Goal: Use online tool/utility: Utilize a website feature to perform a specific function

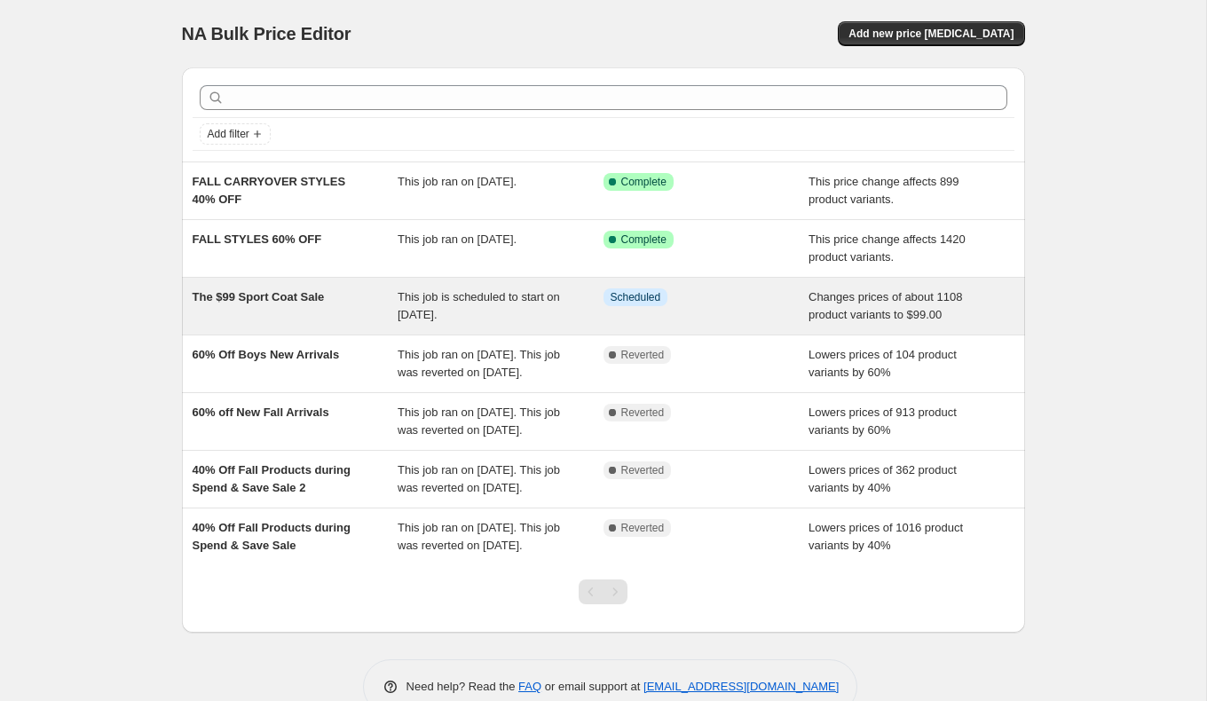
click at [451, 303] on div "This job is scheduled to start on [DATE]." at bounding box center [501, 307] width 206 height 36
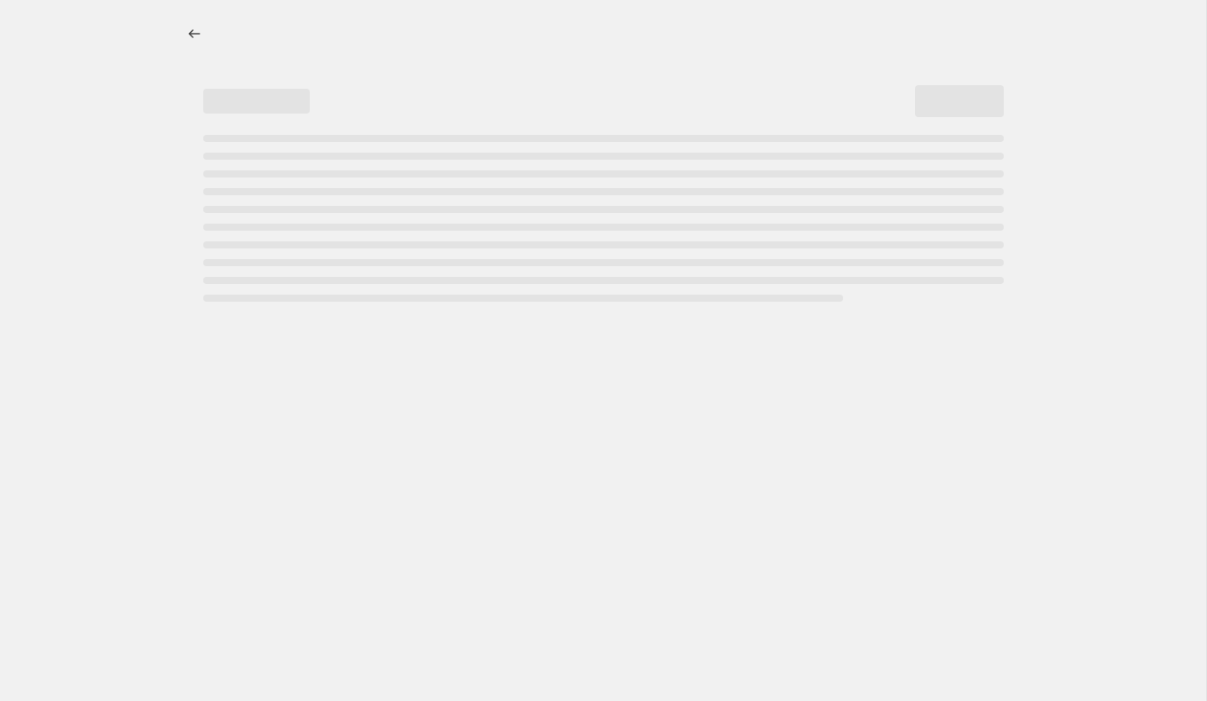
select select "no_change"
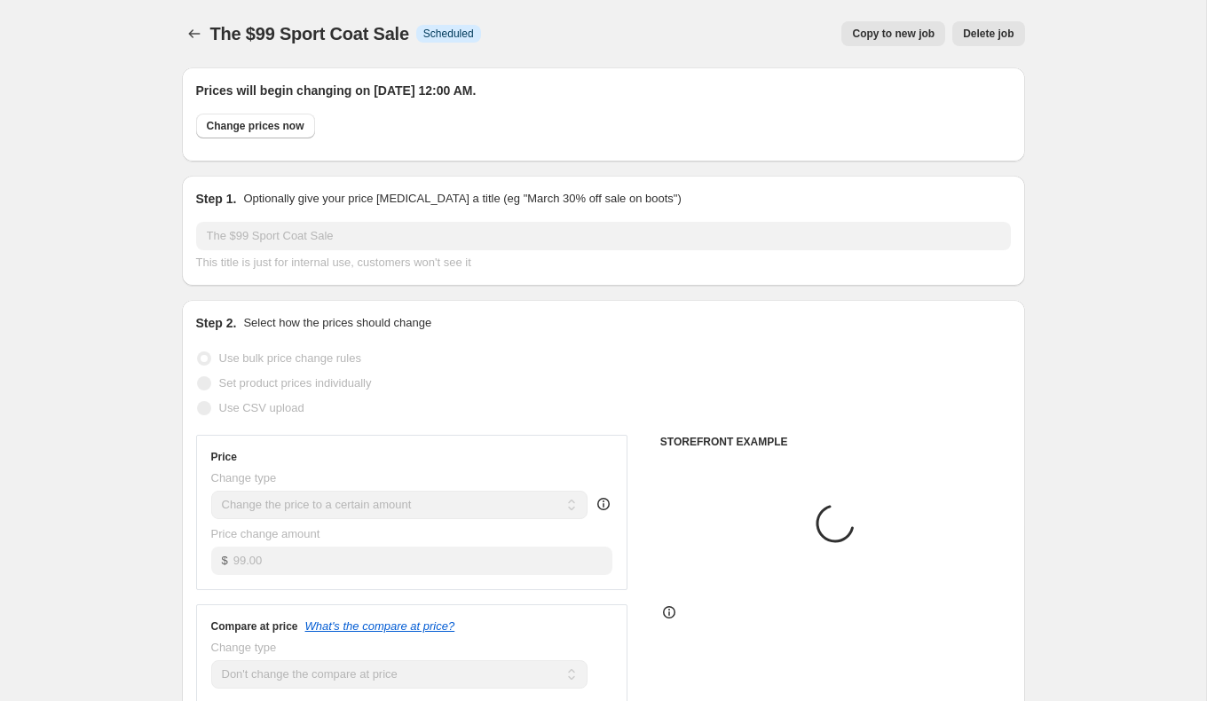
select select "collection"
select select "tag"
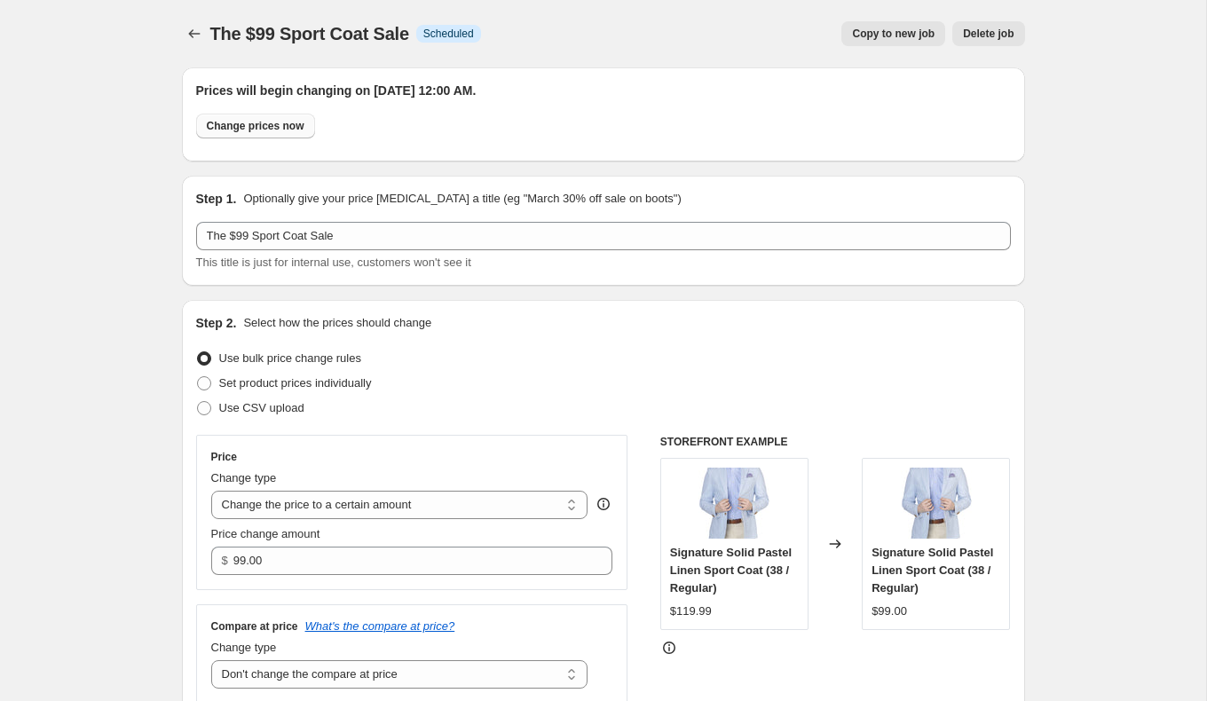
click at [278, 126] on span "Change prices now" at bounding box center [256, 126] width 98 height 14
radio input "true"
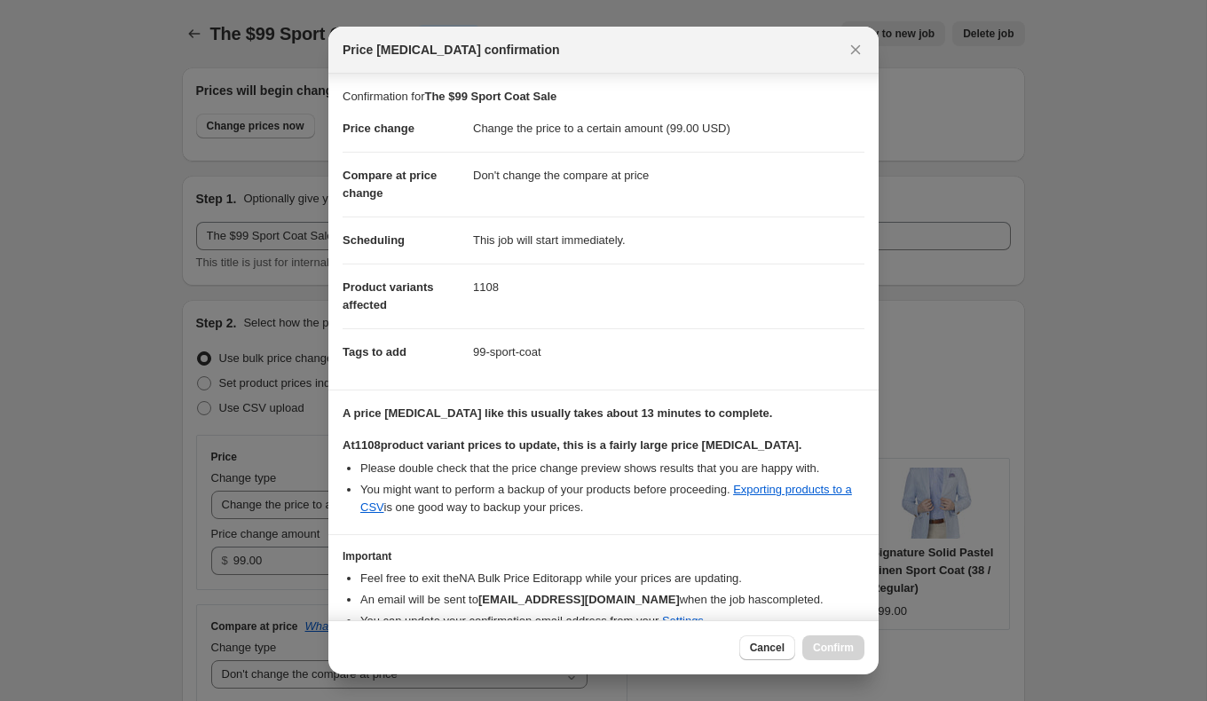
scroll to position [77, 0]
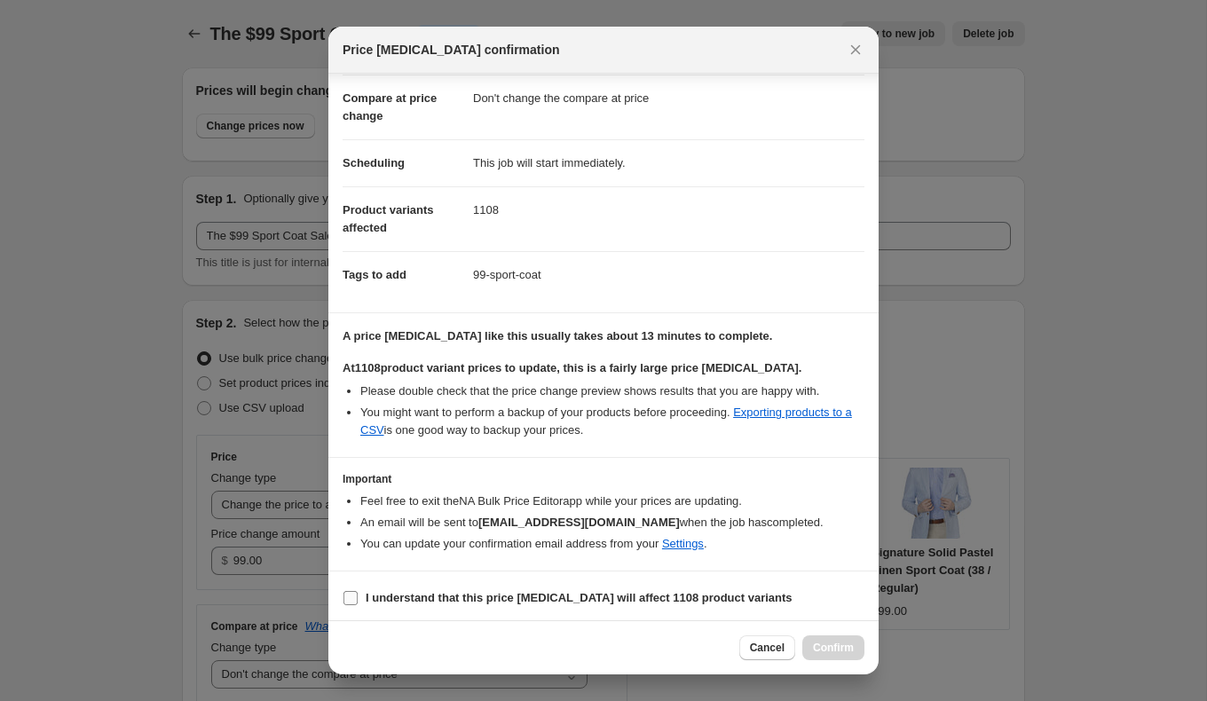
click at [355, 591] on input "I understand that this price [MEDICAL_DATA] will affect 1108 product variants" at bounding box center [351, 598] width 14 height 14
checkbox input "true"
click at [829, 646] on span "Confirm" at bounding box center [833, 648] width 41 height 14
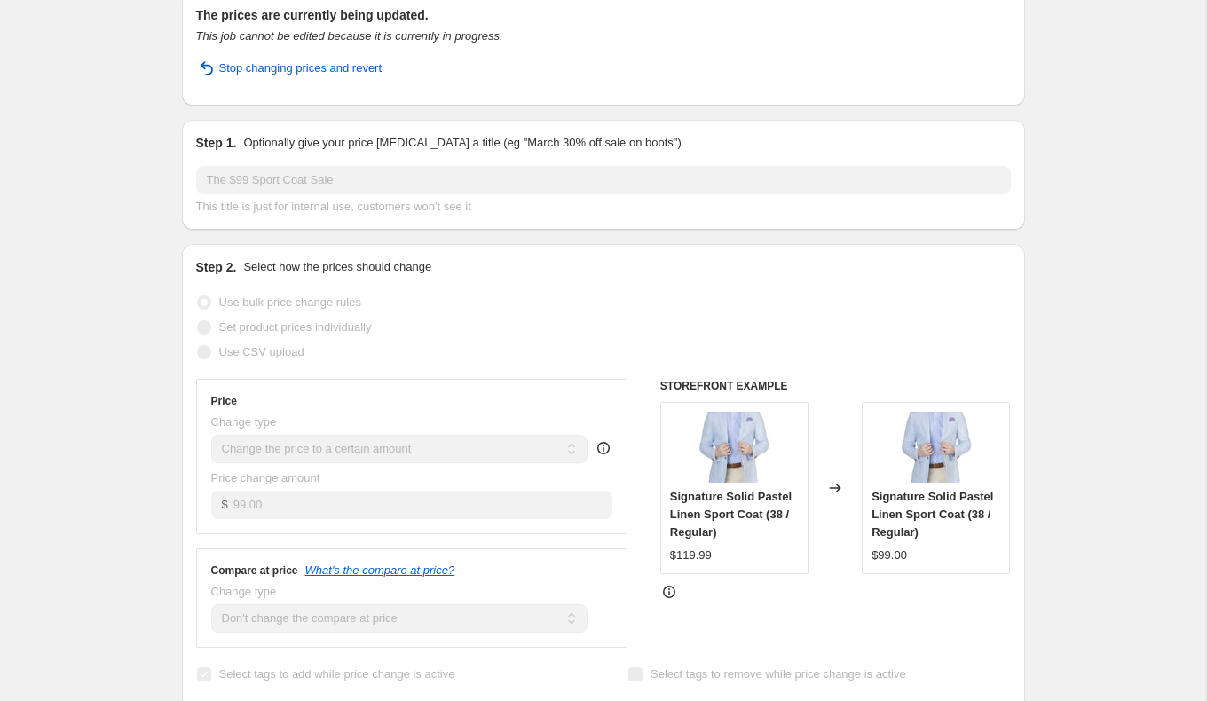
scroll to position [0, 0]
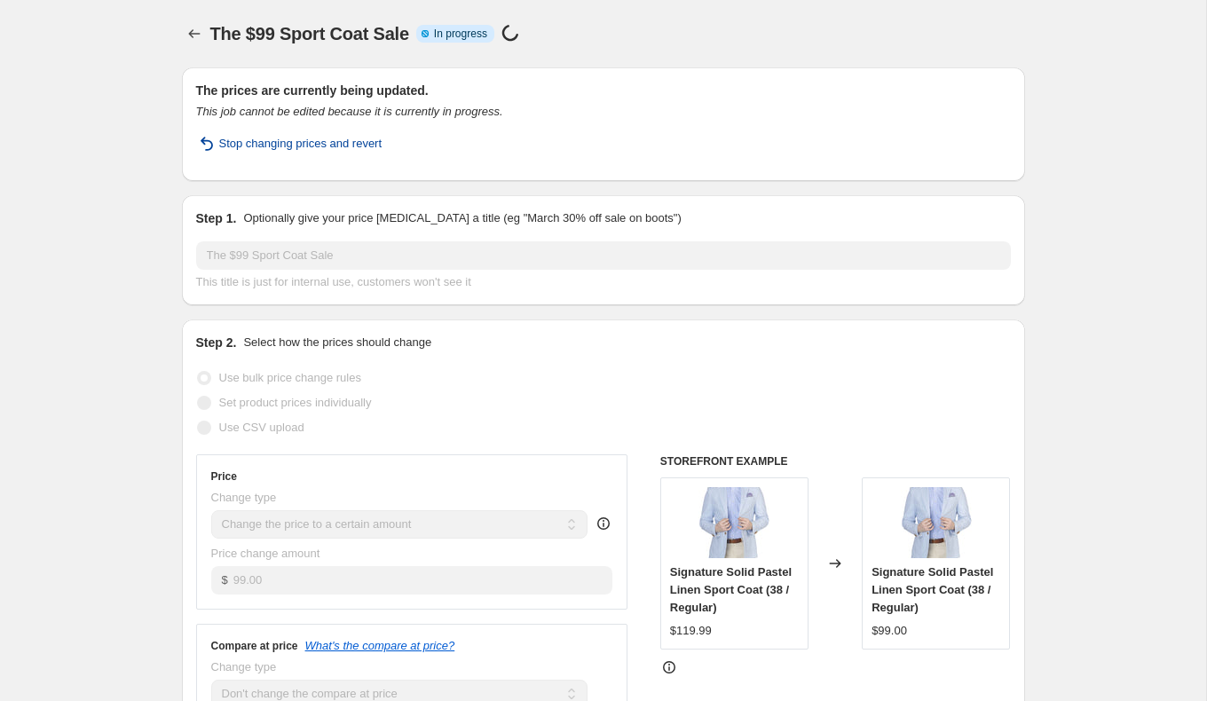
click at [351, 140] on span "Stop changing prices and revert" at bounding box center [300, 144] width 163 height 18
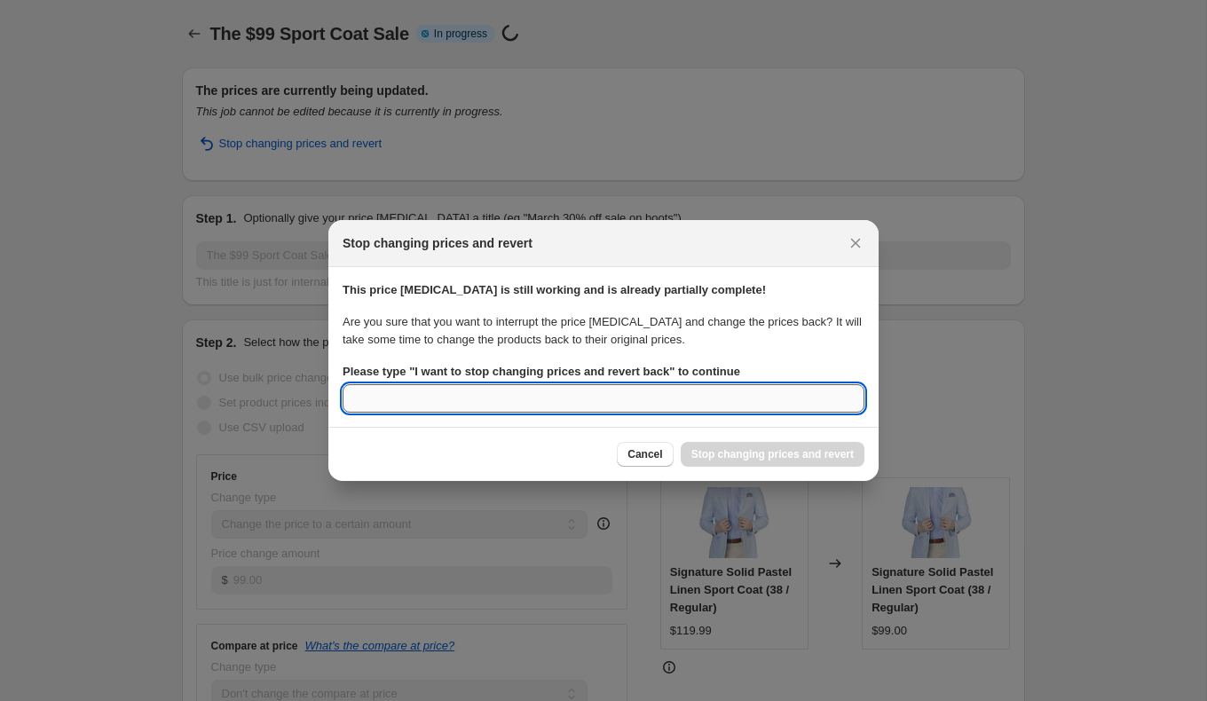
click at [637, 399] on input "Please type " I want to stop changing prices and revert back " to continue" at bounding box center [604, 398] width 522 height 28
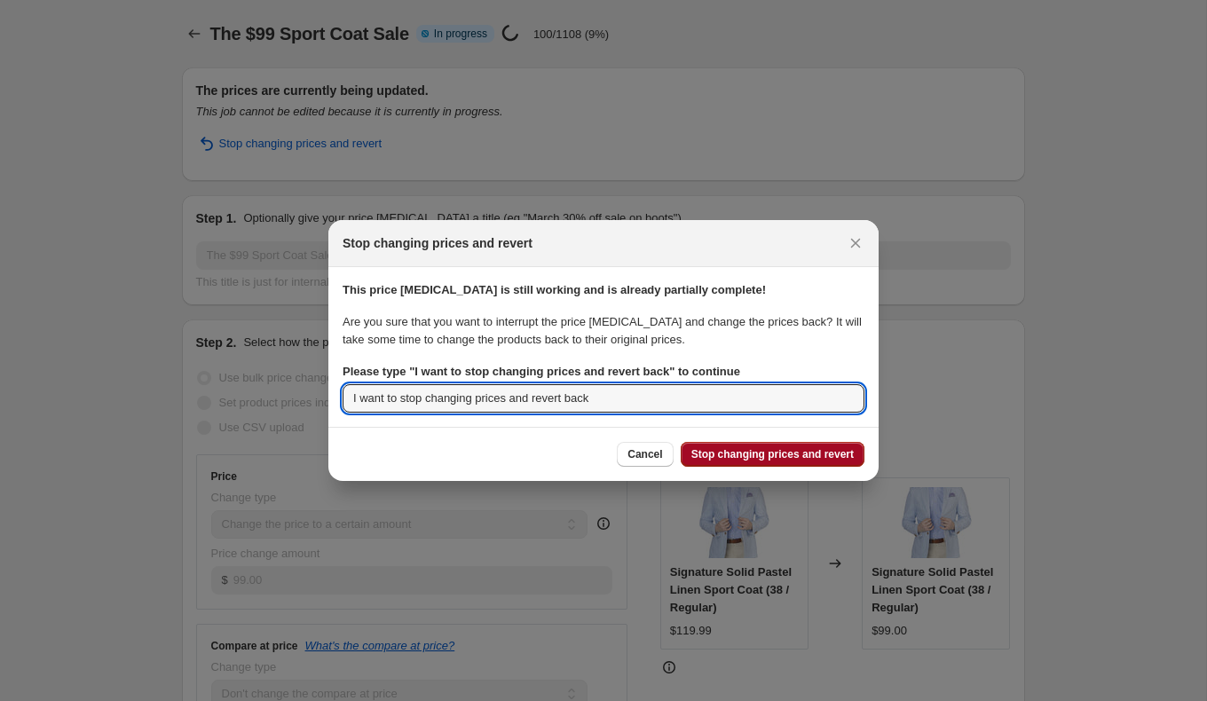
type input "I want to stop changing prices and revert back"
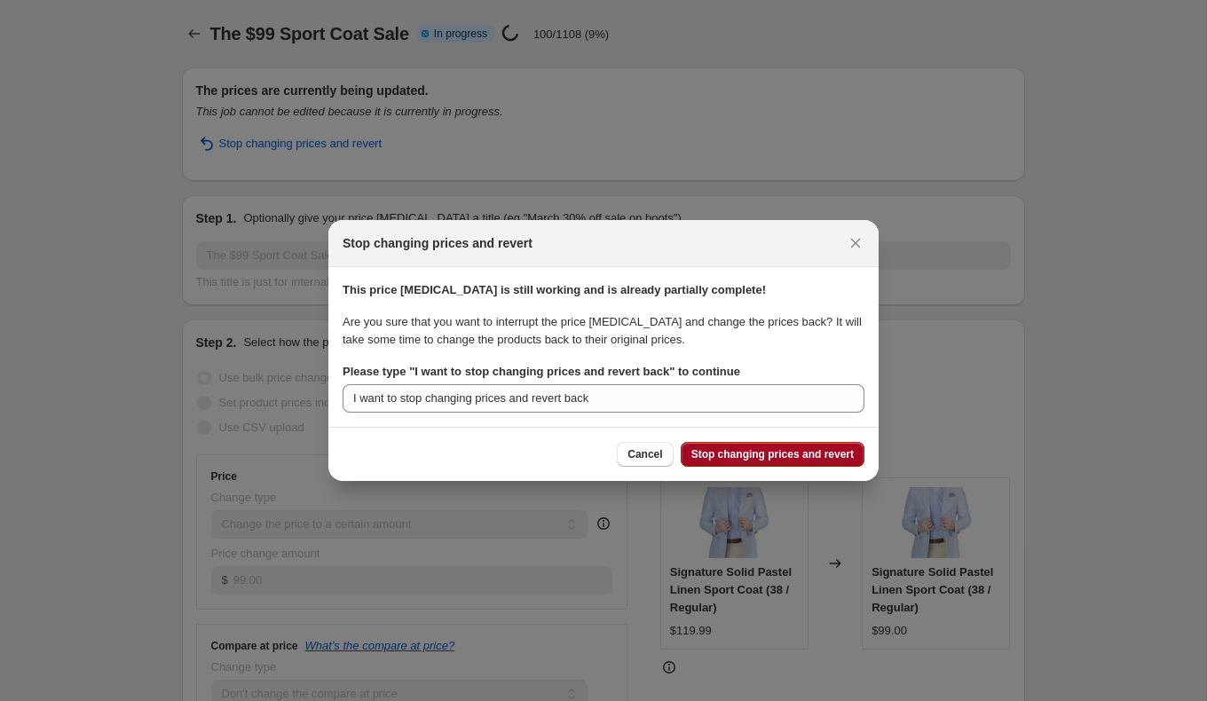
click at [756, 464] on button "Stop changing prices and revert" at bounding box center [773, 454] width 184 height 25
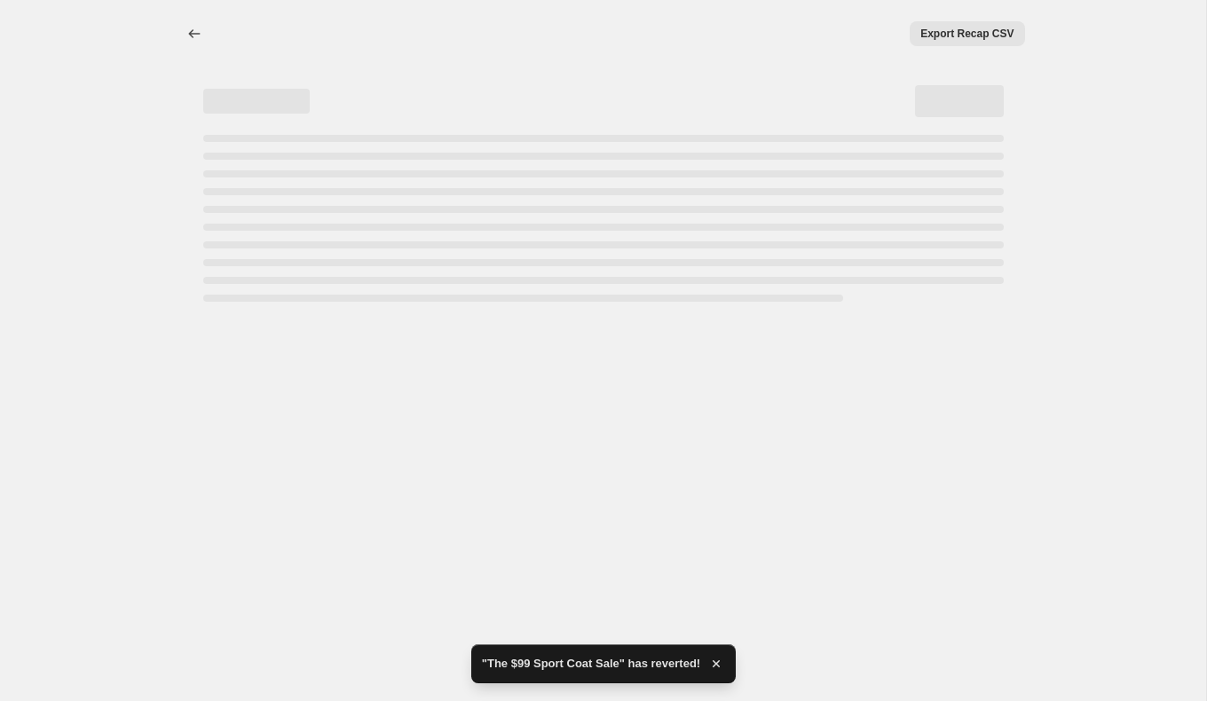
select select "no_change"
select select "collection"
select select "tag"
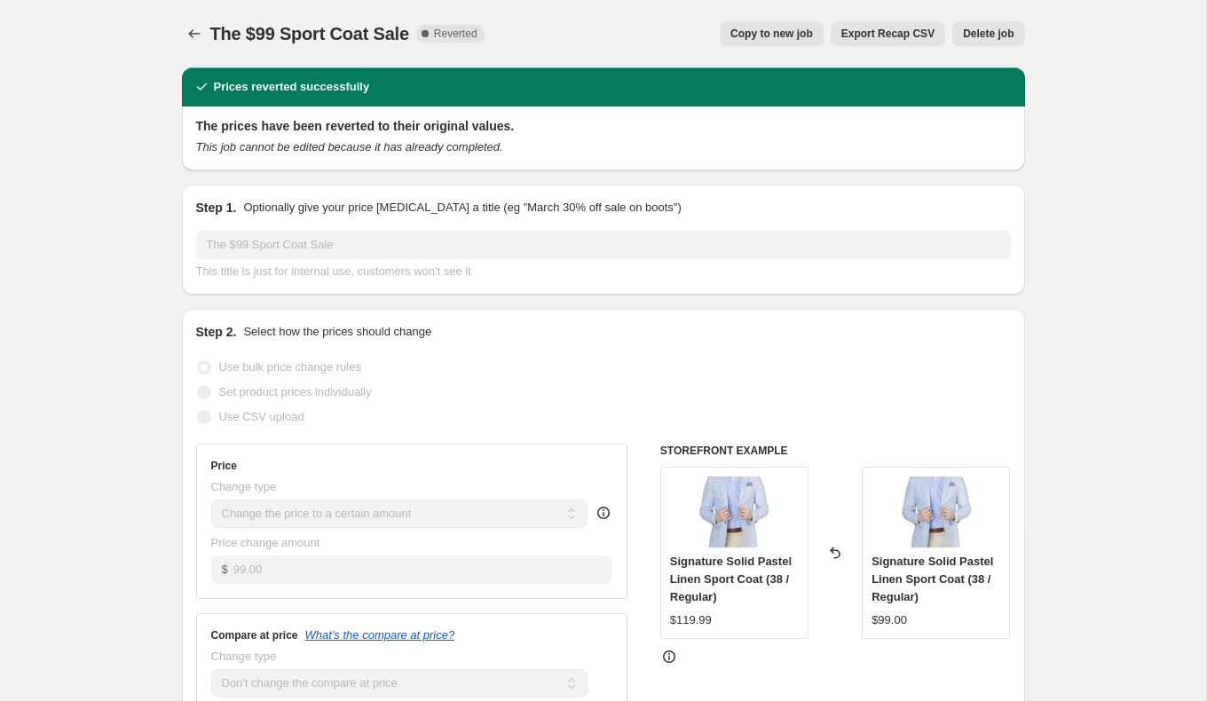
click at [754, 27] on span "Copy to new job" at bounding box center [772, 34] width 83 height 14
select select "no_change"
select select "collection"
select select "tag"
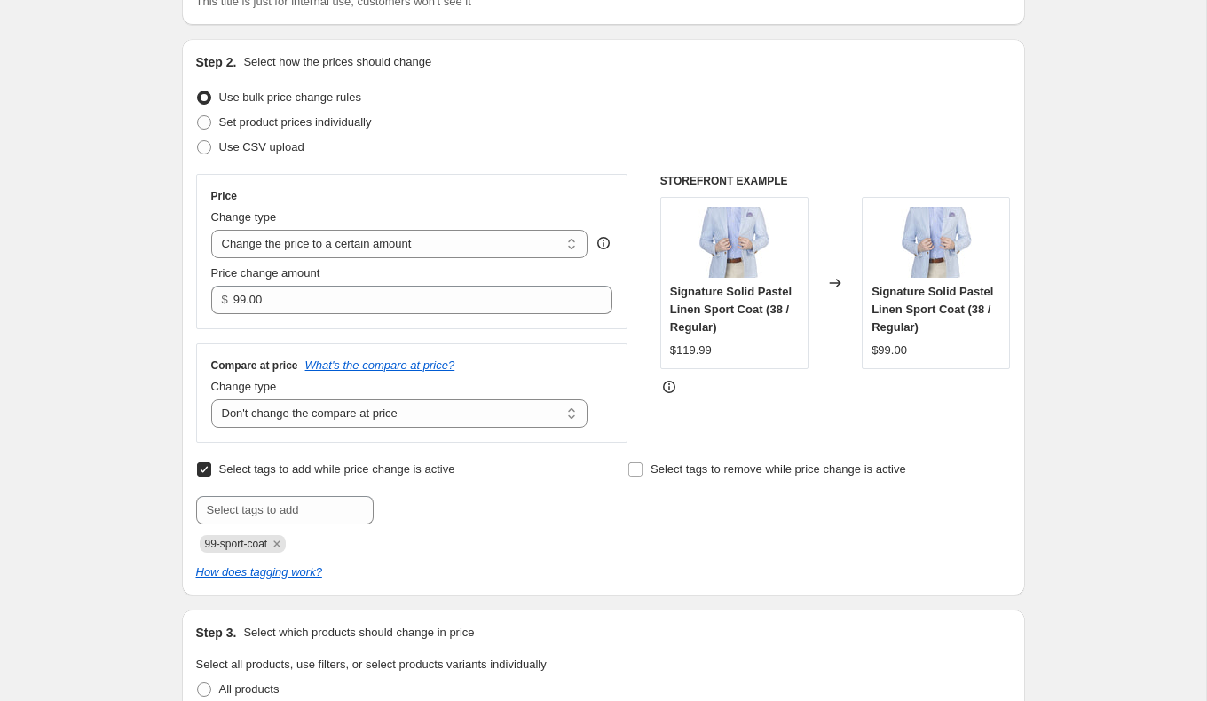
scroll to position [156, 0]
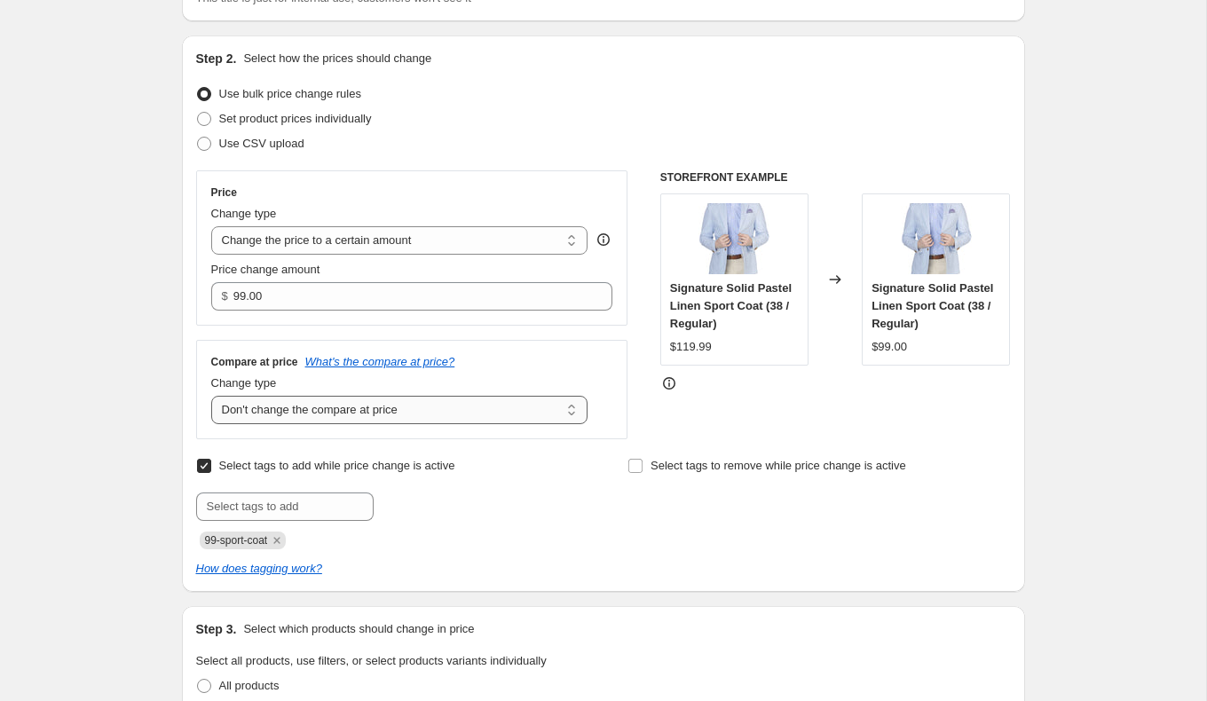
click at [455, 405] on select "Change the compare at price to the current price (sale) Change the compare at p…" at bounding box center [399, 410] width 377 height 28
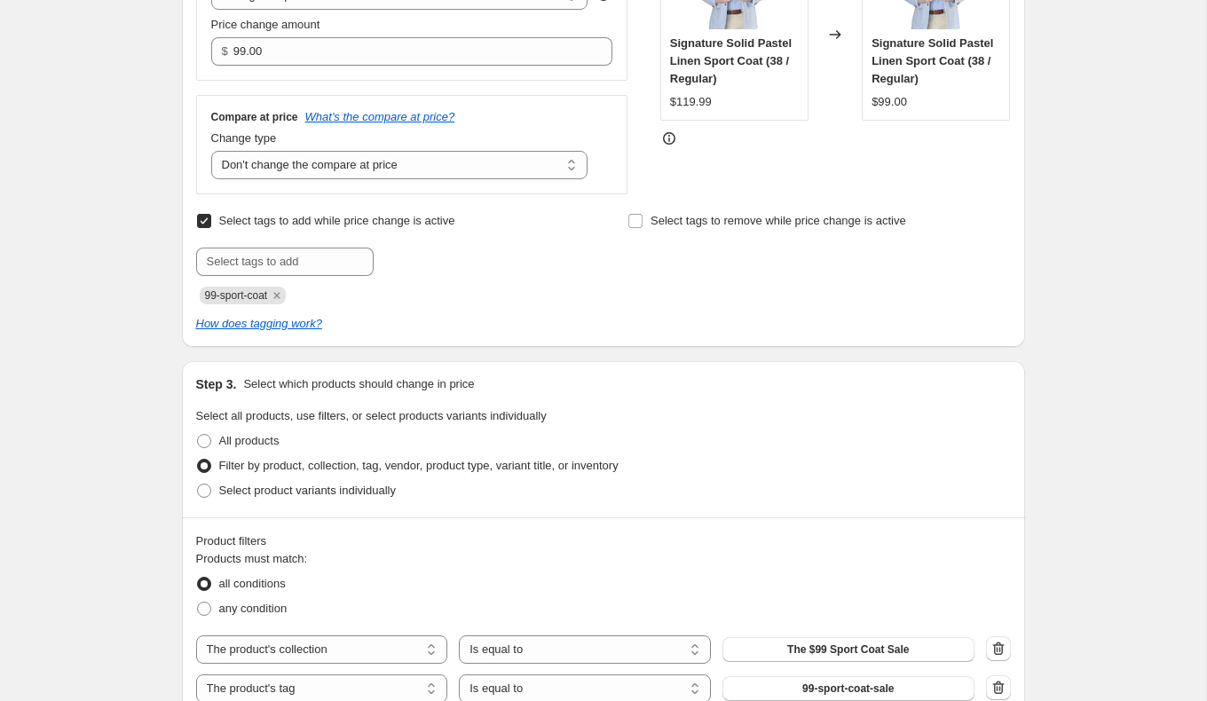
scroll to position [0, 0]
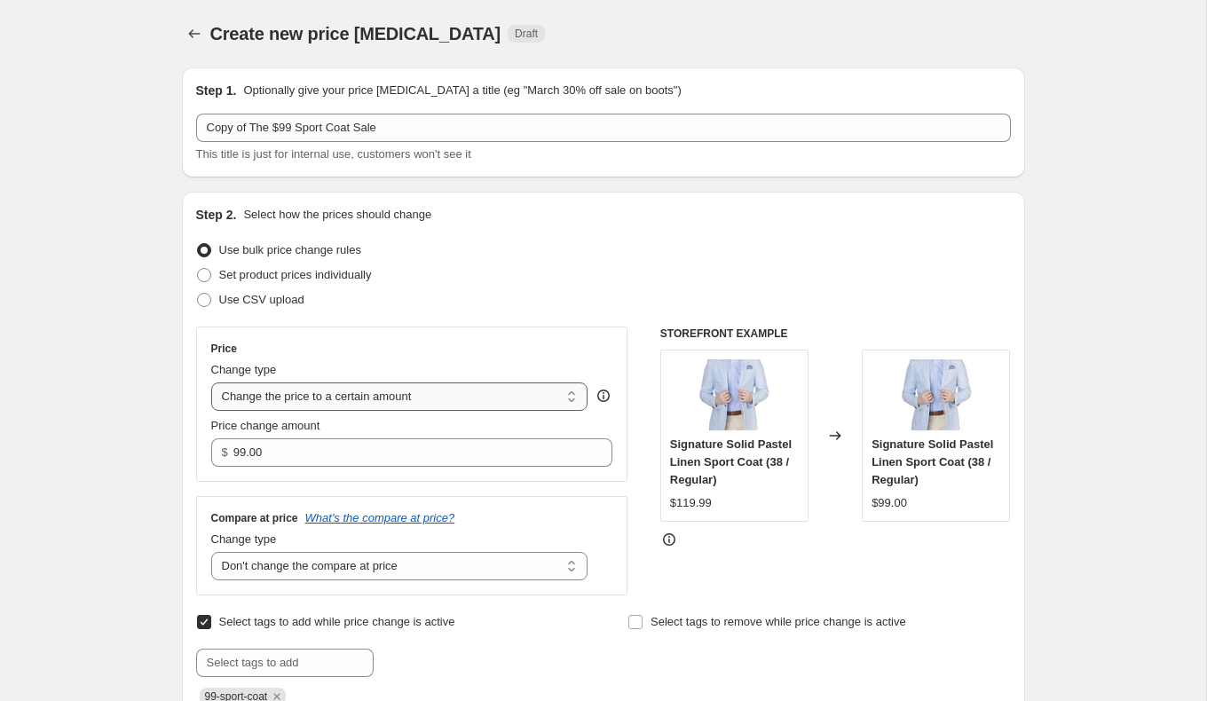
click at [416, 393] on select "Change the price to a certain amount Change the price by a certain amount Chang…" at bounding box center [399, 397] width 377 height 28
click at [211, 383] on select "Change the price to a certain amount Change the price by a certain amount Chang…" at bounding box center [399, 397] width 377 height 28
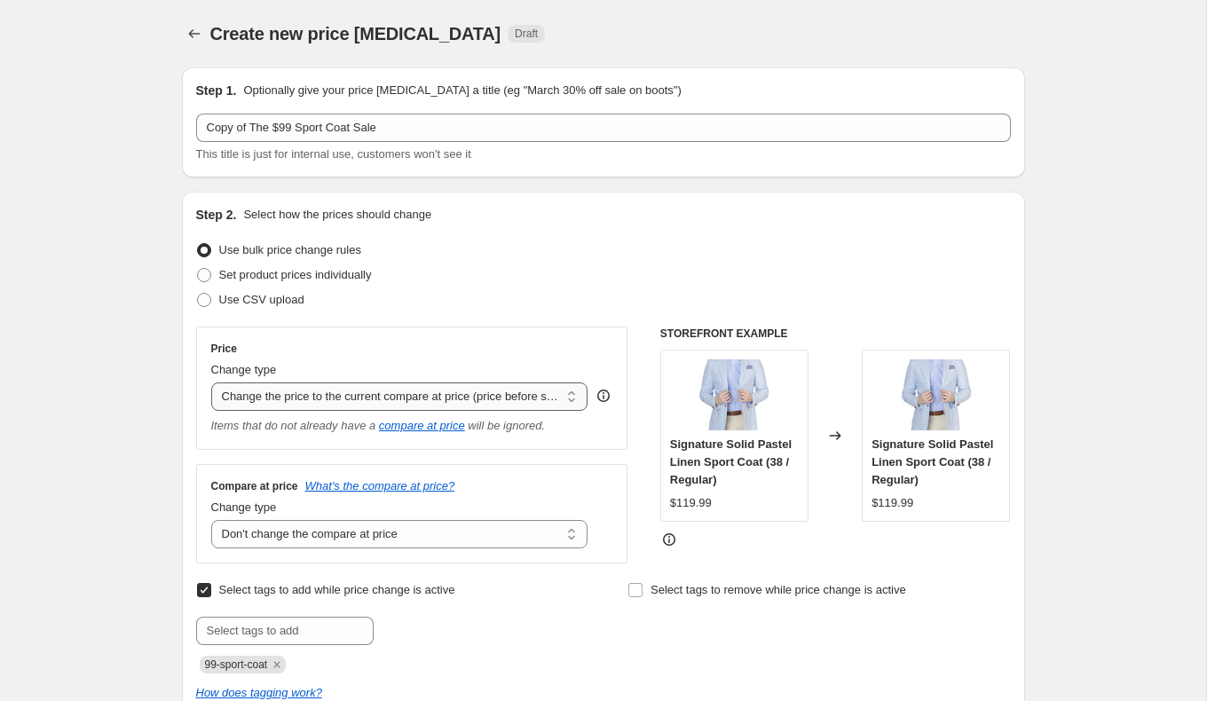
click at [399, 398] on select "Change the price to a certain amount Change the price by a certain amount Chang…" at bounding box center [399, 397] width 377 height 28
click at [211, 383] on select "Change the price to a certain amount Change the price by a certain amount Chang…" at bounding box center [399, 397] width 377 height 28
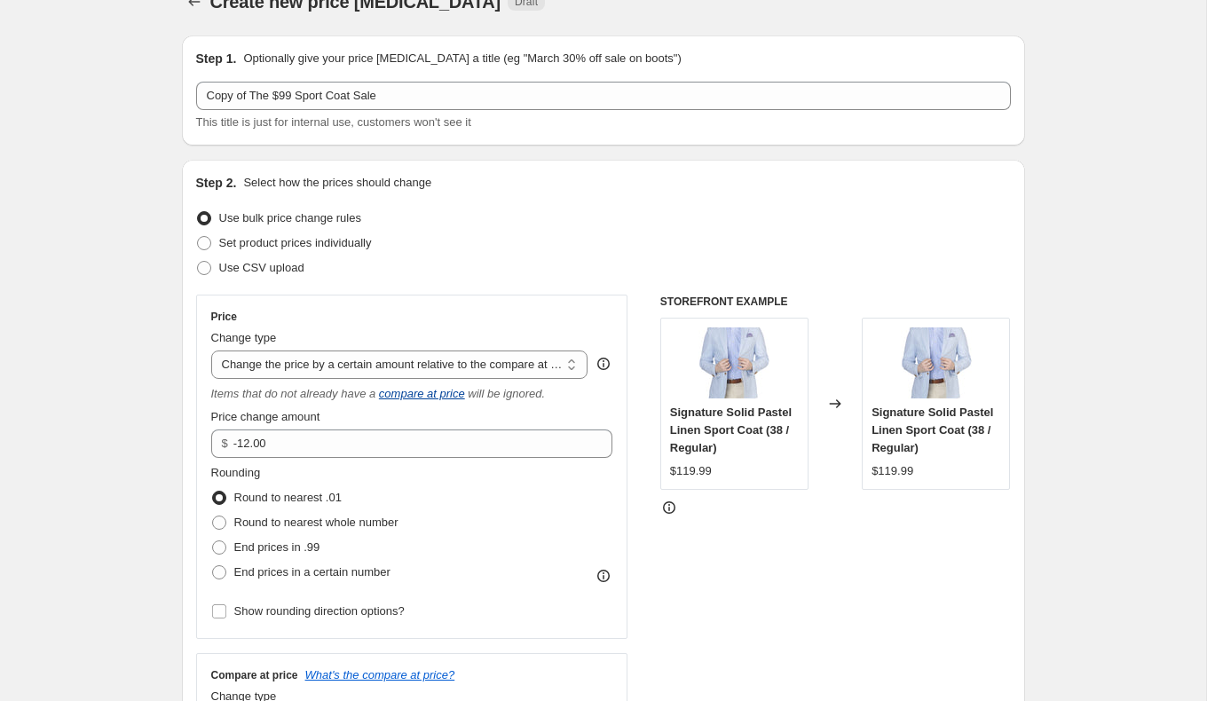
scroll to position [36, 0]
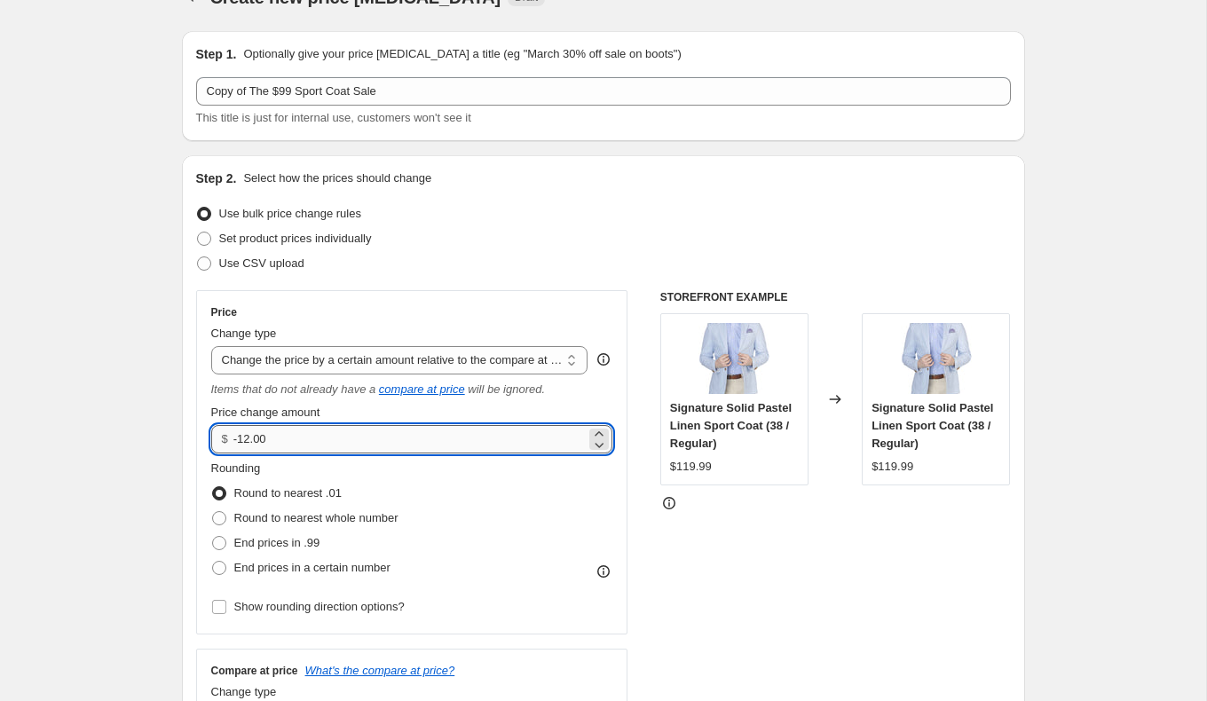
click at [273, 440] on input "-12.00" at bounding box center [409, 439] width 352 height 28
click at [317, 360] on select "Change the price to a certain amount Change the price by a certain amount Chang…" at bounding box center [399, 360] width 377 height 28
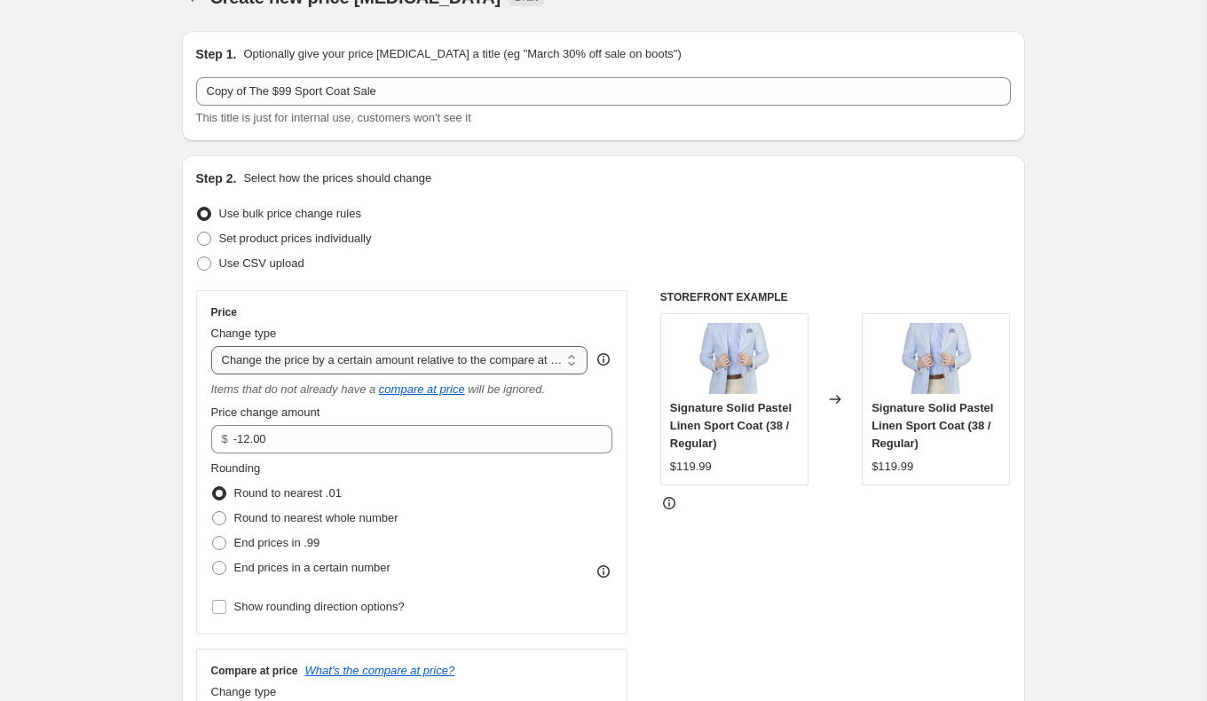
click at [211, 346] on select "Change the price to a certain amount Change the price by a certain amount Chang…" at bounding box center [399, 360] width 377 height 28
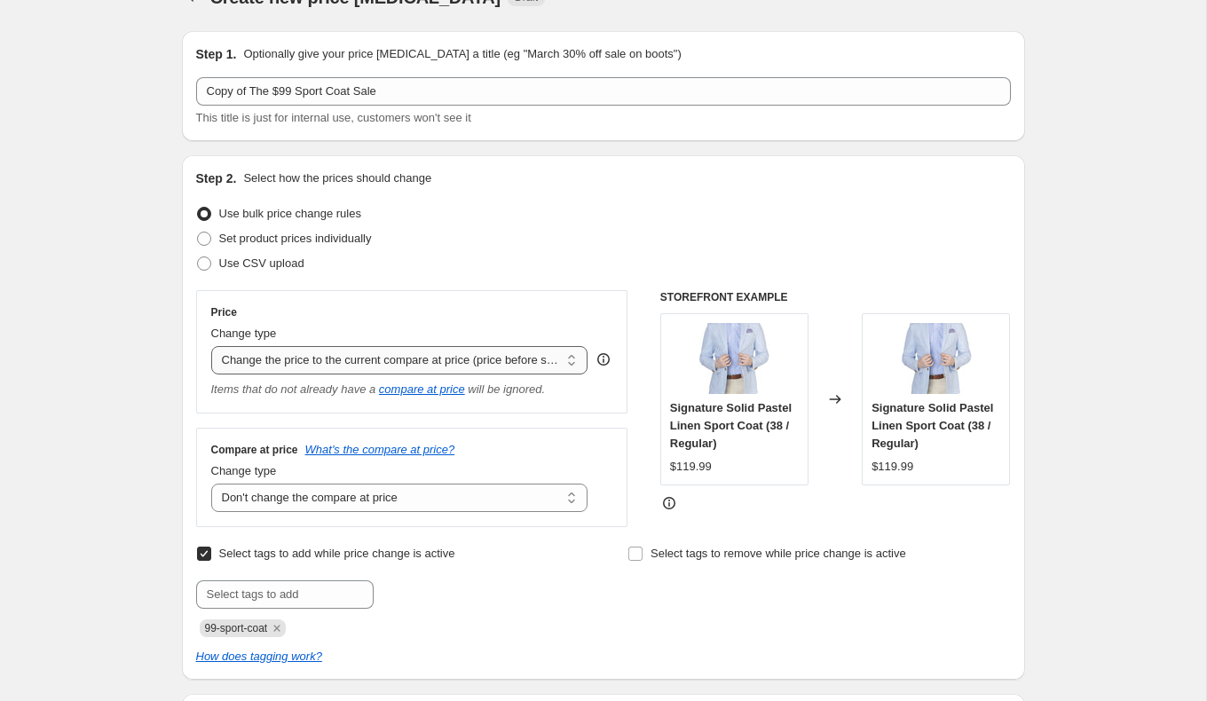
click at [338, 355] on select "Change the price to a certain amount Change the price by a certain amount Chang…" at bounding box center [399, 360] width 377 height 28
click at [211, 346] on select "Change the price to a certain amount Change the price by a certain amount Chang…" at bounding box center [399, 360] width 377 height 28
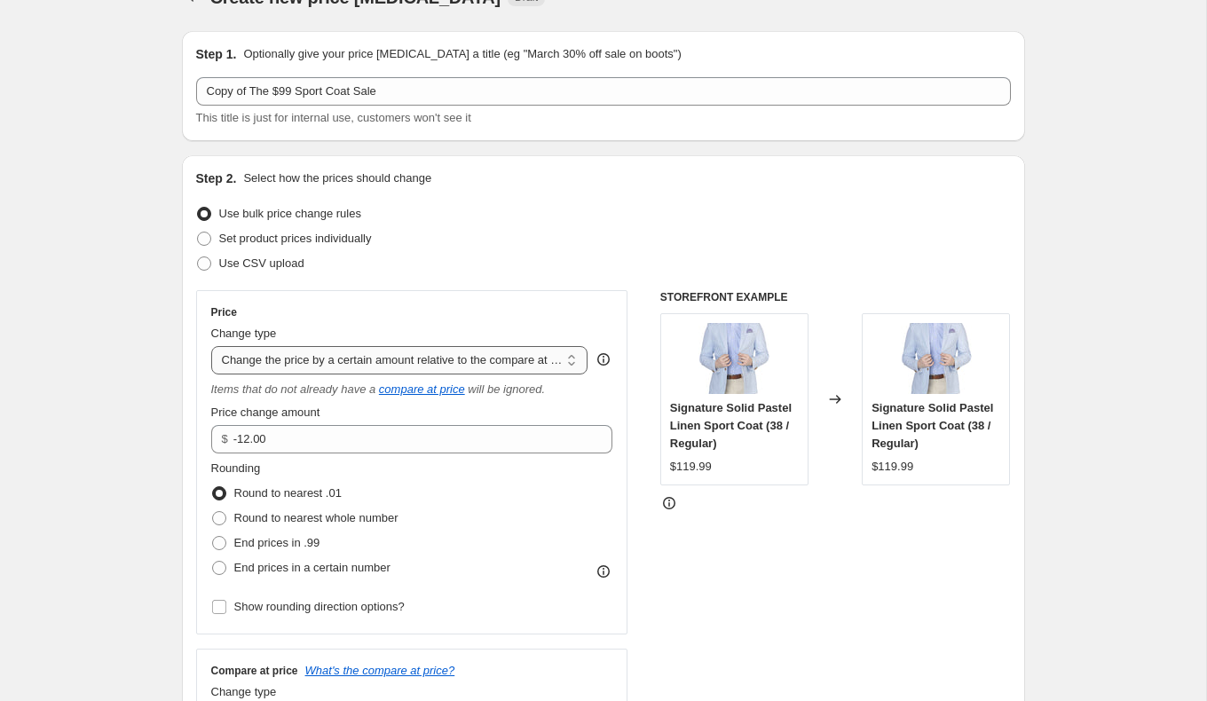
click at [343, 359] on select "Change the price to a certain amount Change the price by a certain amount Chang…" at bounding box center [399, 360] width 377 height 28
click at [211, 346] on select "Change the price to a certain amount Change the price by a certain amount Chang…" at bounding box center [399, 360] width 377 height 28
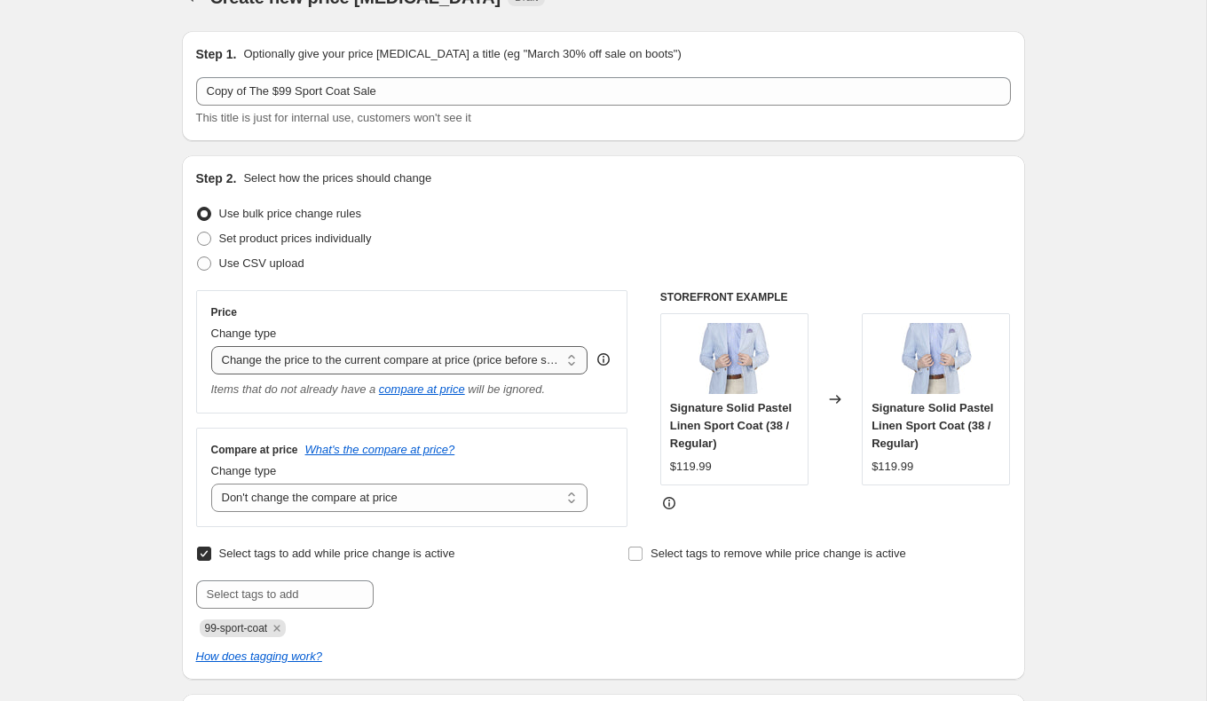
click at [340, 354] on select "Change the price to a certain amount Change the price by a certain amount Chang…" at bounding box center [399, 360] width 377 height 28
click at [211, 346] on select "Change the price to a certain amount Change the price by a certain amount Chang…" at bounding box center [399, 360] width 377 height 28
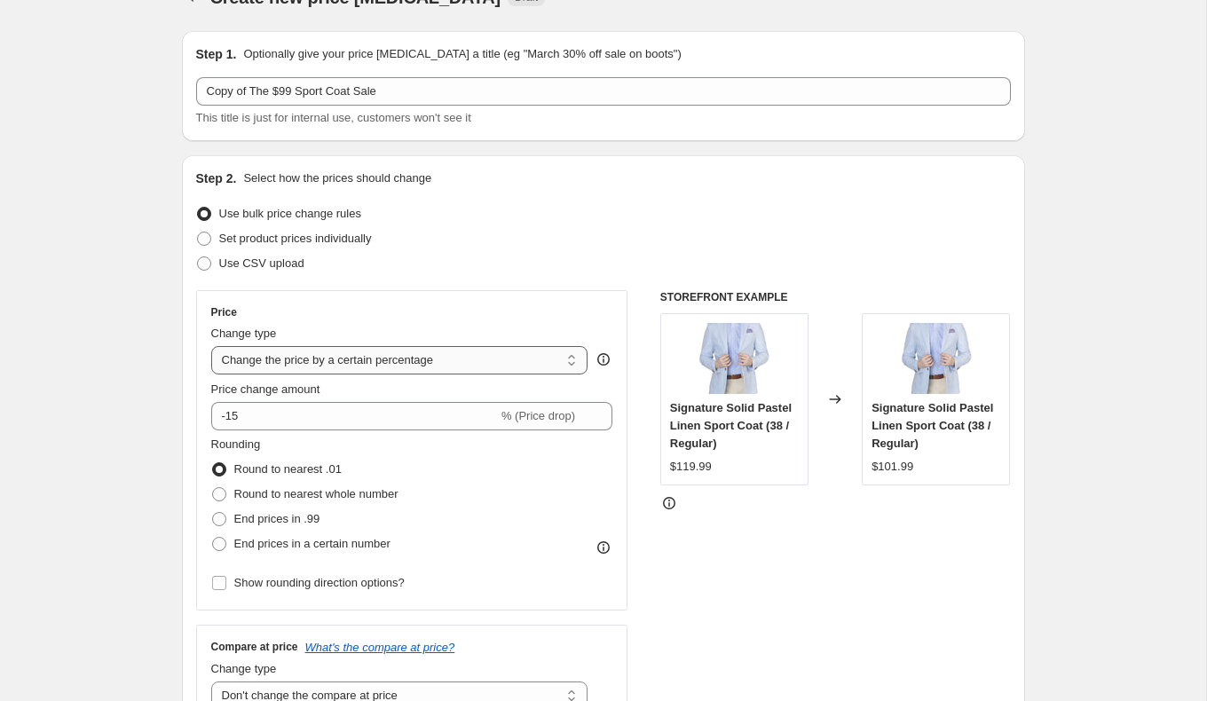
click at [339, 358] on select "Change the price to a certain amount Change the price by a certain amount Chang…" at bounding box center [399, 360] width 377 height 28
select select "by"
click at [211, 346] on select "Change the price to a certain amount Change the price by a certain amount Chang…" at bounding box center [399, 360] width 377 height 28
type input "-10.00"
click at [338, 353] on select "Change the price to a certain amount Change the price by a certain amount Chang…" at bounding box center [399, 360] width 377 height 28
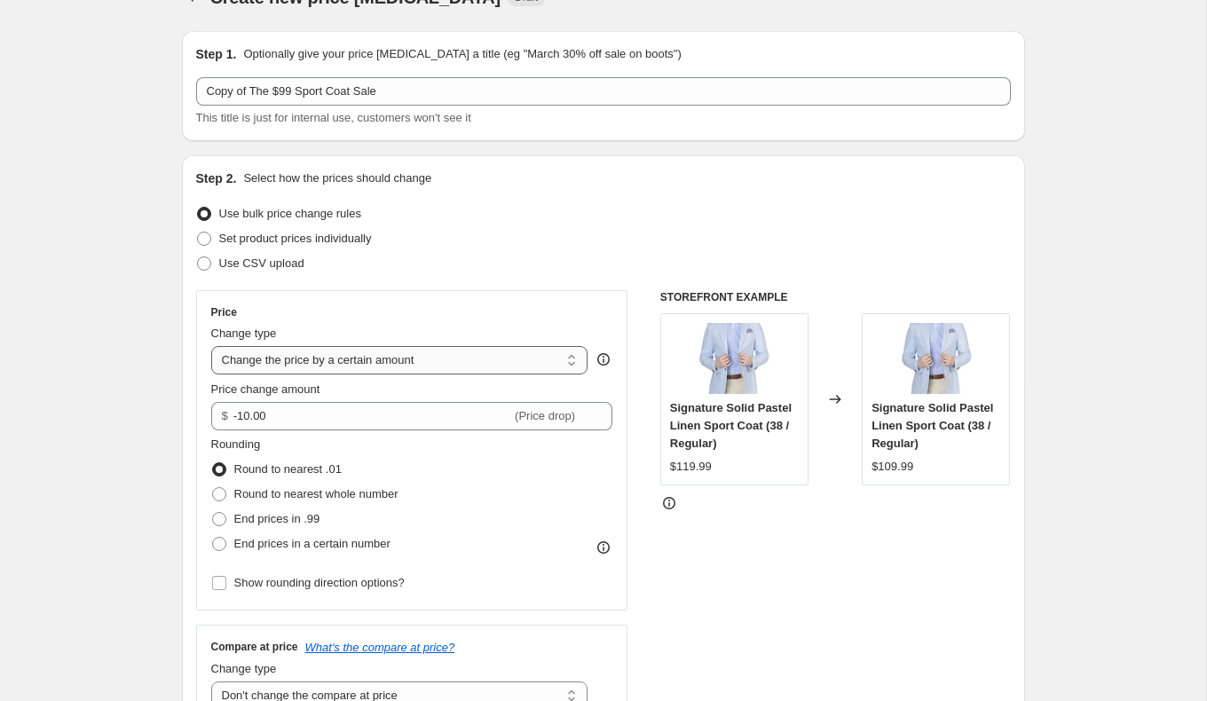
select select "to"
click at [211, 346] on select "Change the price to a certain amount Change the price by a certain amount Chang…" at bounding box center [399, 360] width 377 height 28
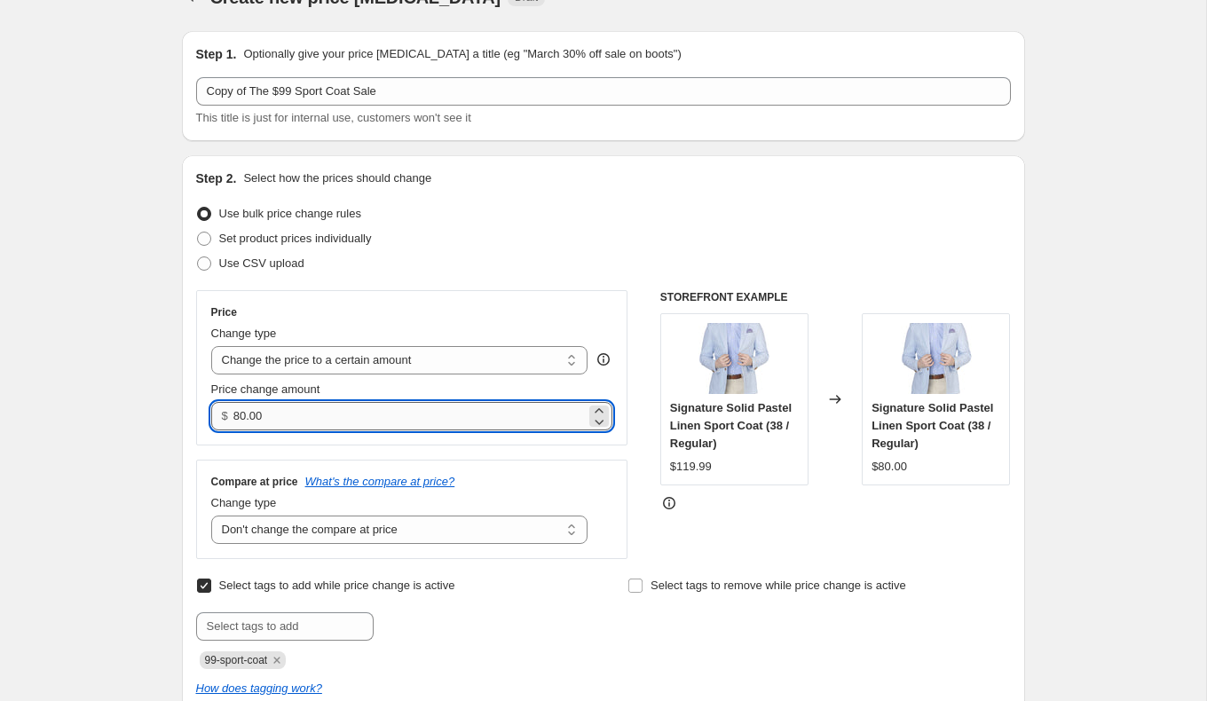
click at [310, 422] on input "80.00" at bounding box center [409, 416] width 352 height 28
type input "99.00"
click at [353, 535] on select "Change the compare at price to the current price (sale) Change the compare at p…" at bounding box center [399, 530] width 377 height 28
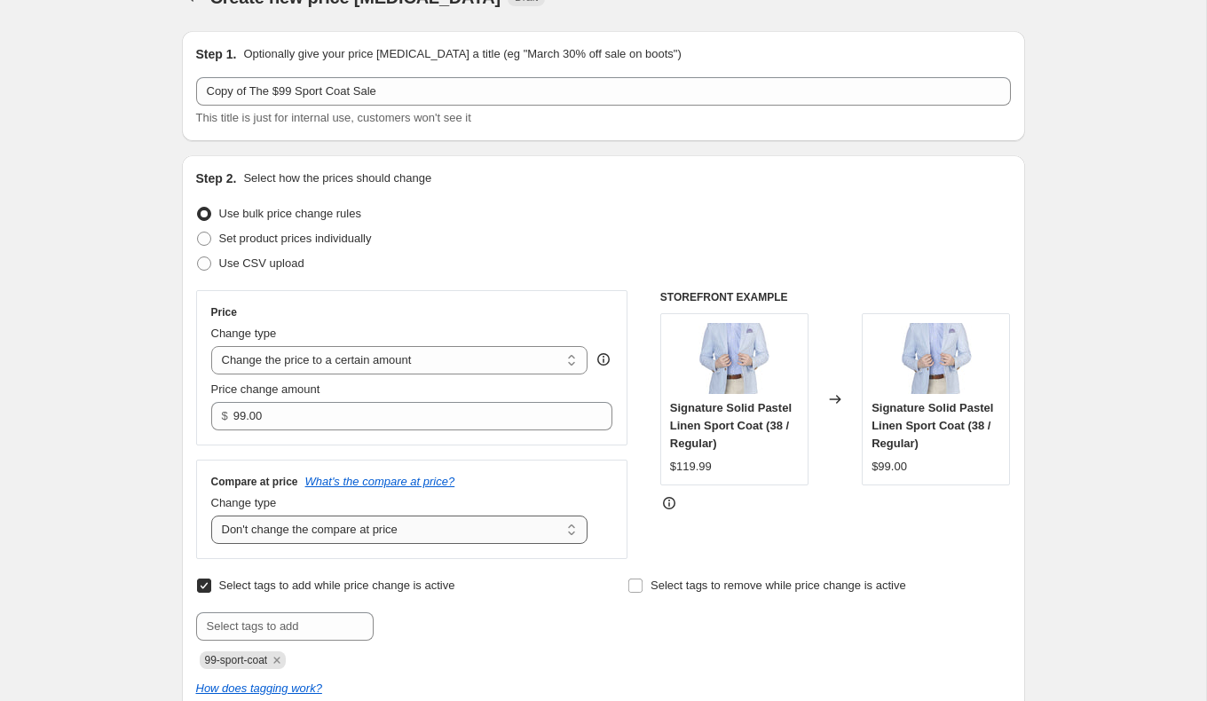
click at [211, 516] on select "Change the compare at price to the current price (sale) Change the compare at p…" at bounding box center [399, 530] width 377 height 28
click at [368, 534] on select "Change the compare at price to the current price (sale) Change the compare at p…" at bounding box center [399, 530] width 377 height 28
click at [211, 516] on select "Change the compare at price to the current price (sale) Change the compare at p…" at bounding box center [399, 530] width 377 height 28
click at [371, 536] on select "Change the compare at price to the current price (sale) Change the compare at p…" at bounding box center [399, 530] width 377 height 28
click at [211, 516] on select "Change the compare at price to the current price (sale) Change the compare at p…" at bounding box center [399, 530] width 377 height 28
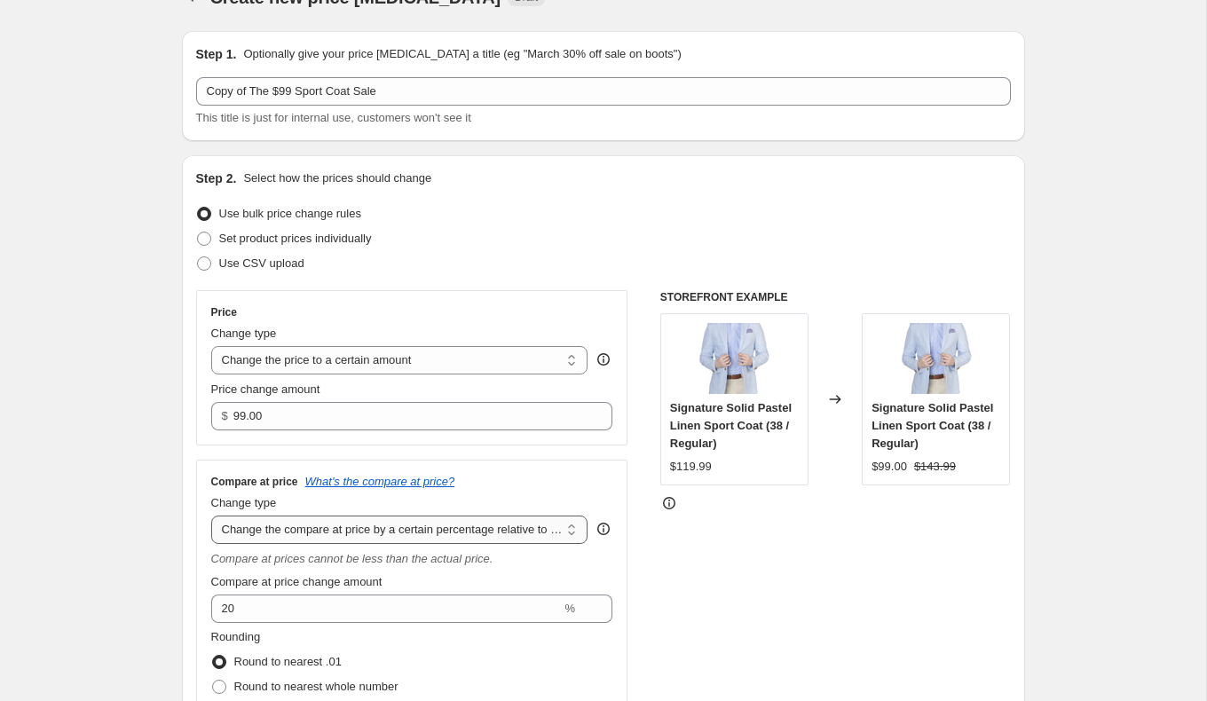
click at [372, 526] on select "Change the compare at price to the current price (sale) Change the compare at p…" at bounding box center [399, 530] width 377 height 28
select select "bp"
click at [211, 516] on select "Change the compare at price to the current price (sale) Change the compare at p…" at bounding box center [399, 530] width 377 height 28
type input "12.00"
click at [374, 524] on select "Change the compare at price to the current price (sale) Change the compare at p…" at bounding box center [399, 530] width 377 height 28
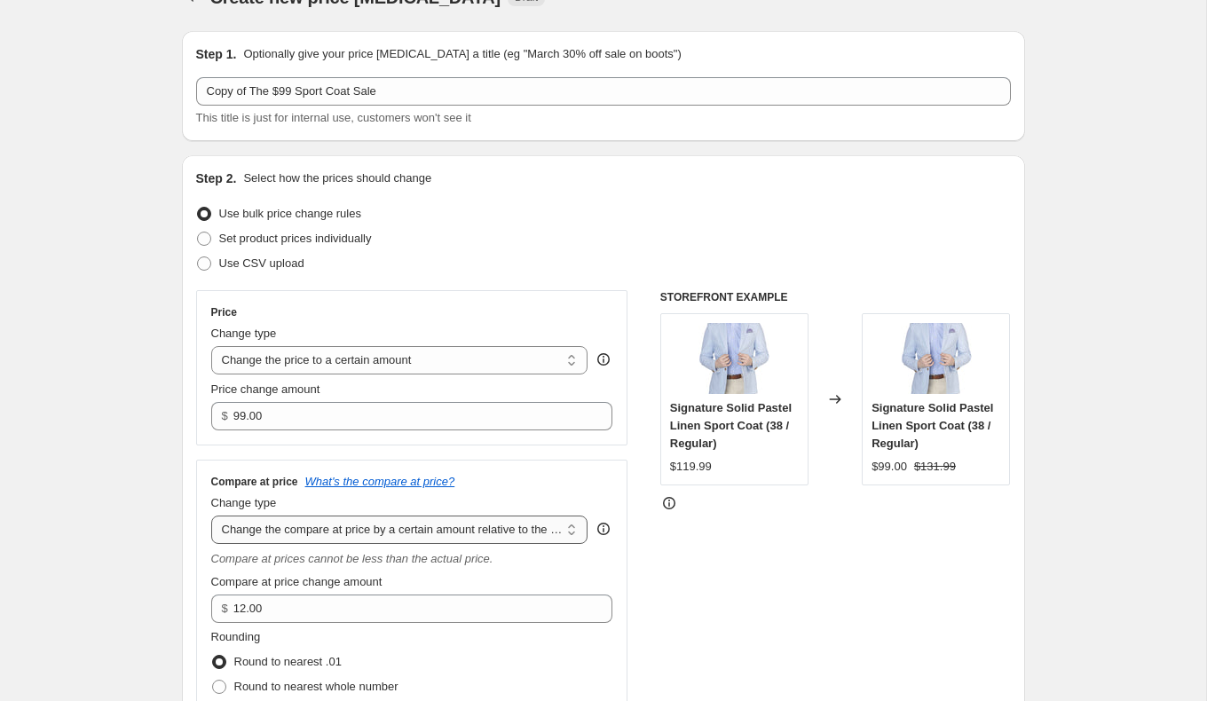
select select "percentage"
click at [211, 516] on select "Change the compare at price to the current price (sale) Change the compare at p…" at bounding box center [399, 530] width 377 height 28
type input "-15"
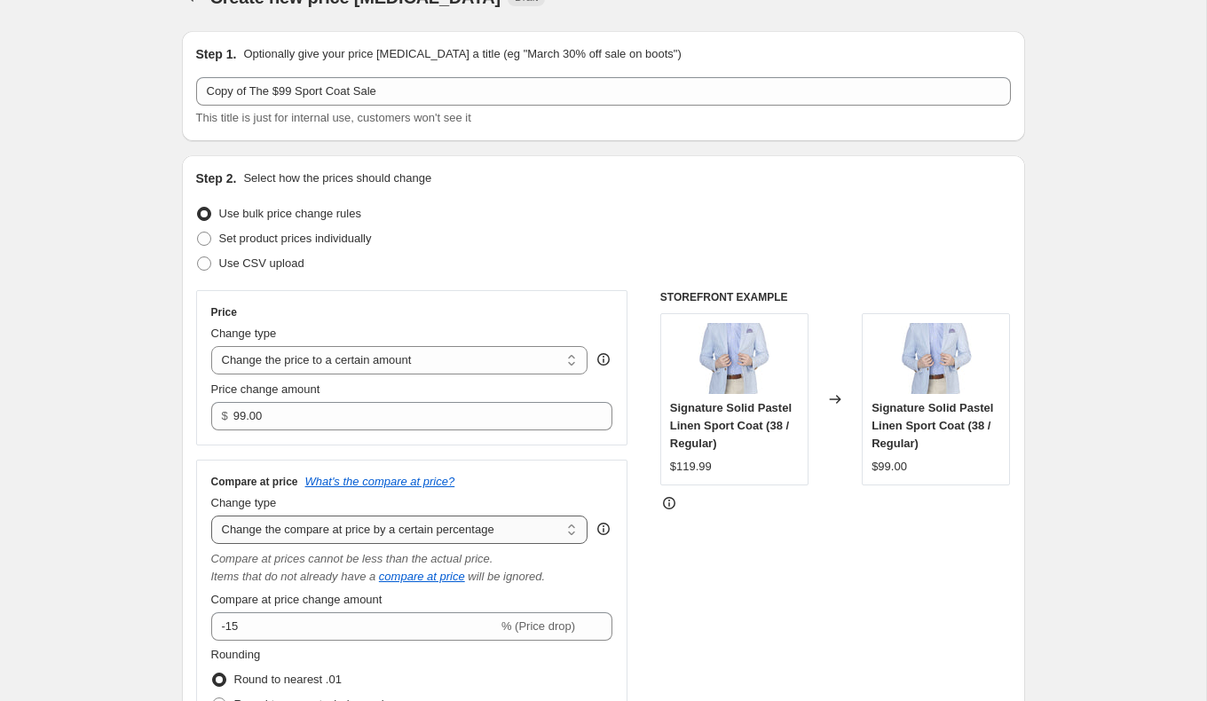
click at [368, 532] on select "Change the compare at price to the current price (sale) Change the compare at p…" at bounding box center [399, 530] width 377 height 28
select select "by"
click at [211, 516] on select "Change the compare at price to the current price (sale) Change the compare at p…" at bounding box center [399, 530] width 377 height 28
type input "-10.00"
click at [369, 517] on select "Change the compare at price to the current price (sale) Change the compare at p…" at bounding box center [399, 530] width 377 height 28
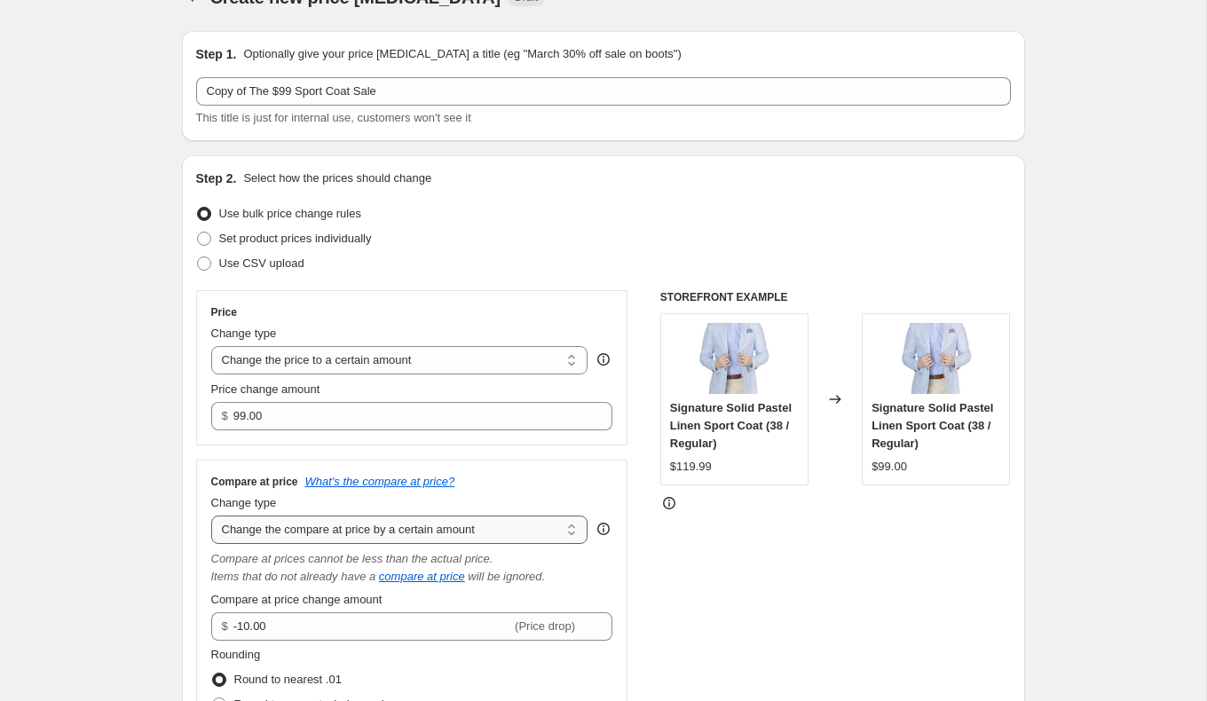
select select "to"
click at [211, 516] on select "Change the compare at price to the current price (sale) Change the compare at p…" at bounding box center [399, 530] width 377 height 28
type input "80.00"
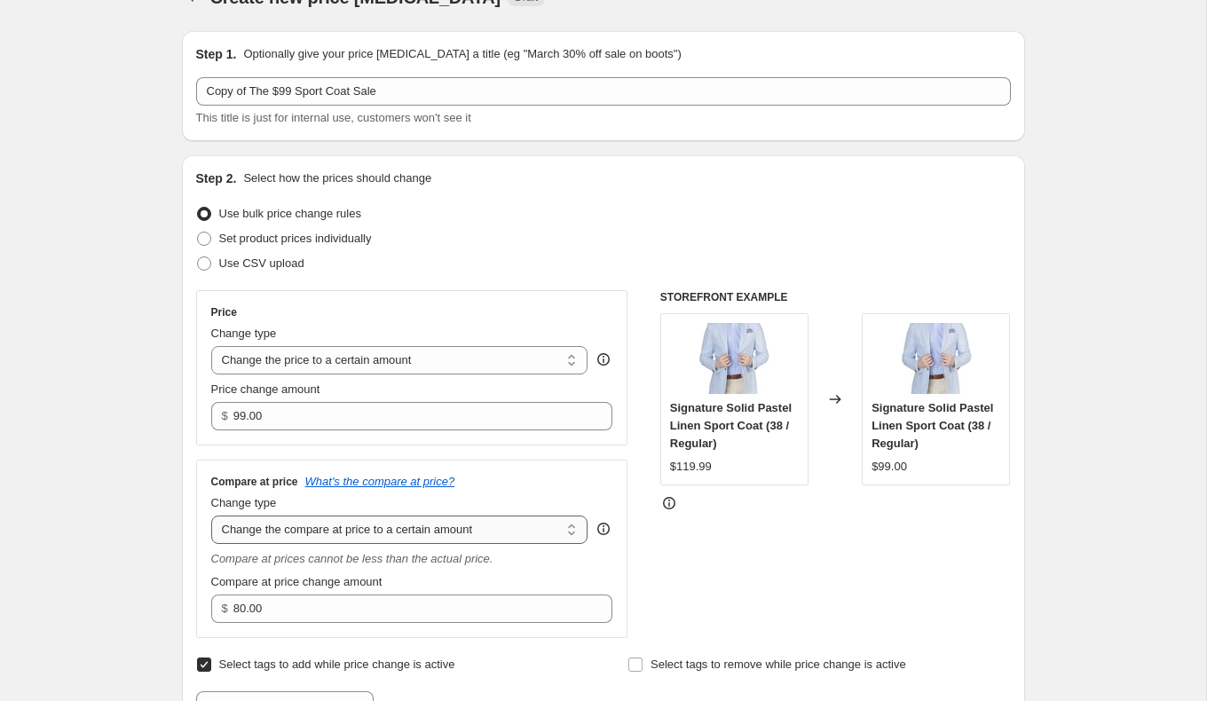
click at [360, 530] on select "Change the compare at price to the current price (sale) Change the compare at p…" at bounding box center [399, 530] width 377 height 28
click at [211, 516] on select "Change the compare at price to the current price (sale) Change the compare at p…" at bounding box center [399, 530] width 377 height 28
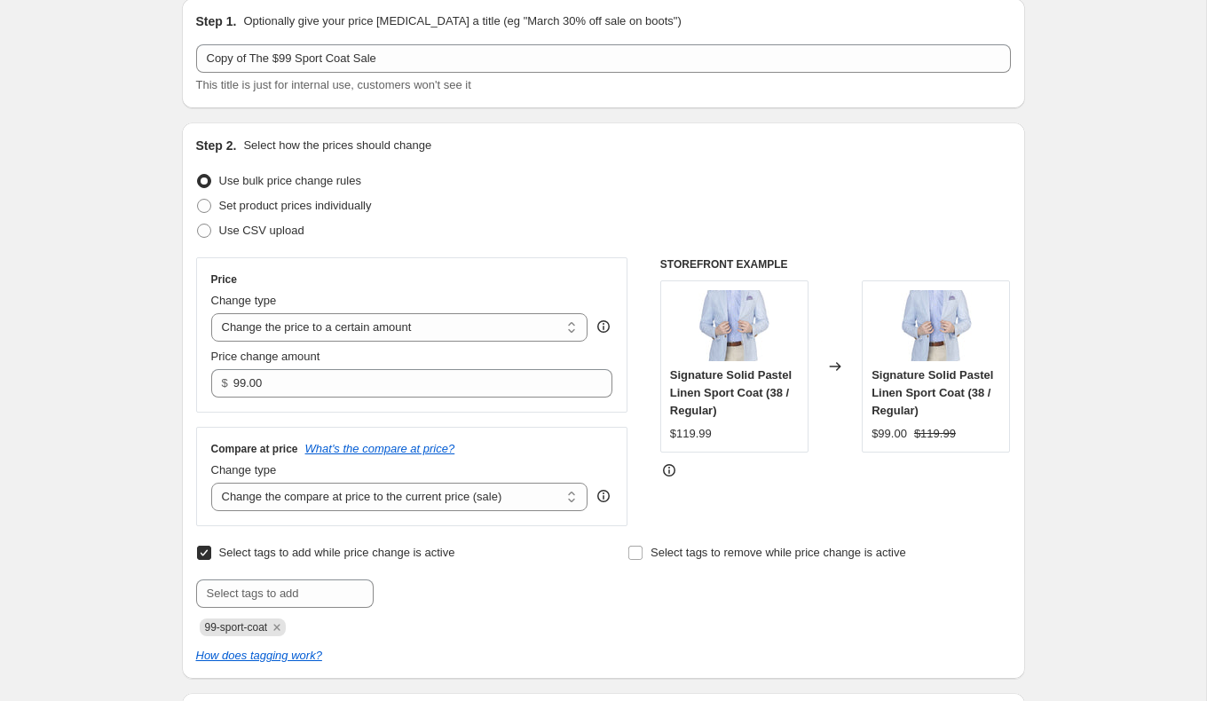
scroll to position [73, 0]
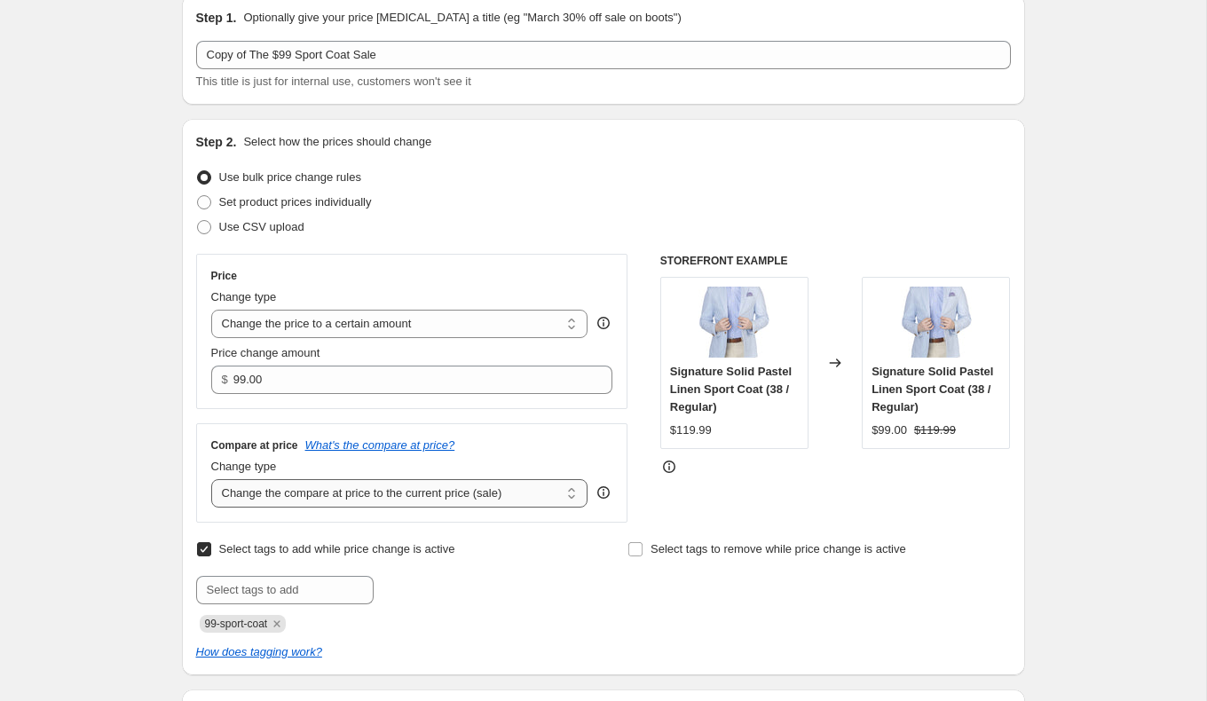
click at [364, 494] on select "Change the compare at price to the current price (sale) Change the compare at p…" at bounding box center [399, 493] width 377 height 28
click at [211, 479] on select "Change the compare at price to the current price (sale) Change the compare at p…" at bounding box center [399, 493] width 377 height 28
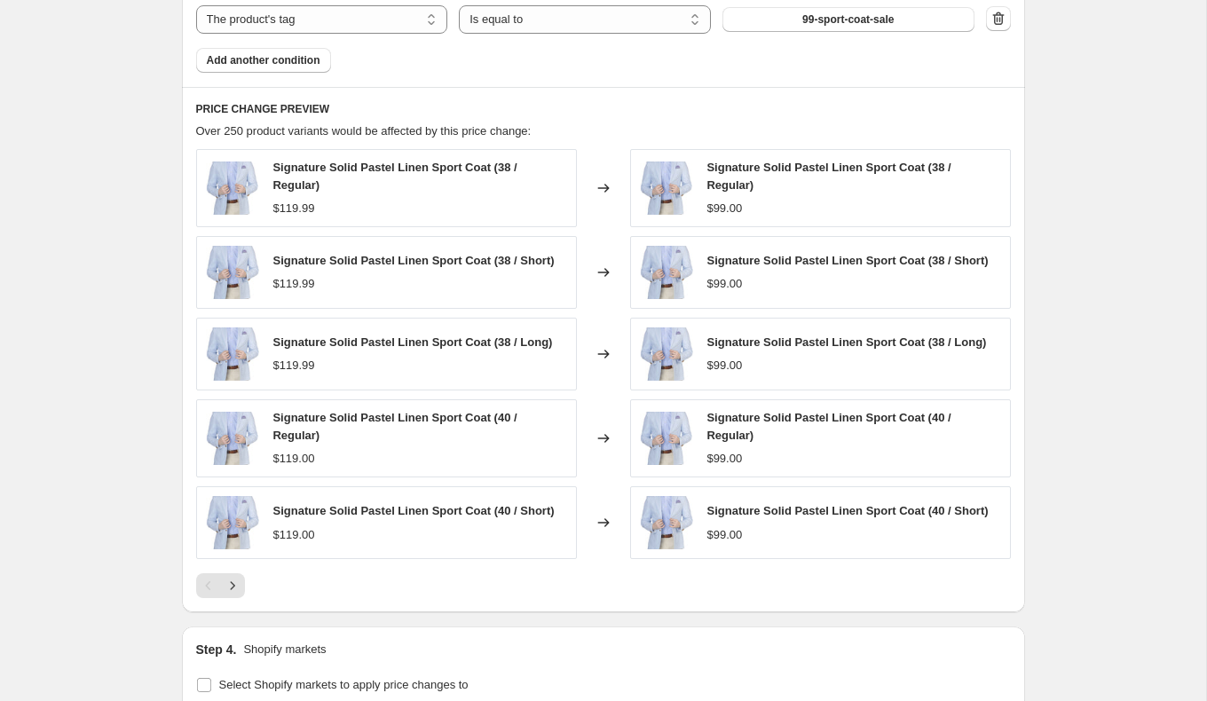
scroll to position [1085, 0]
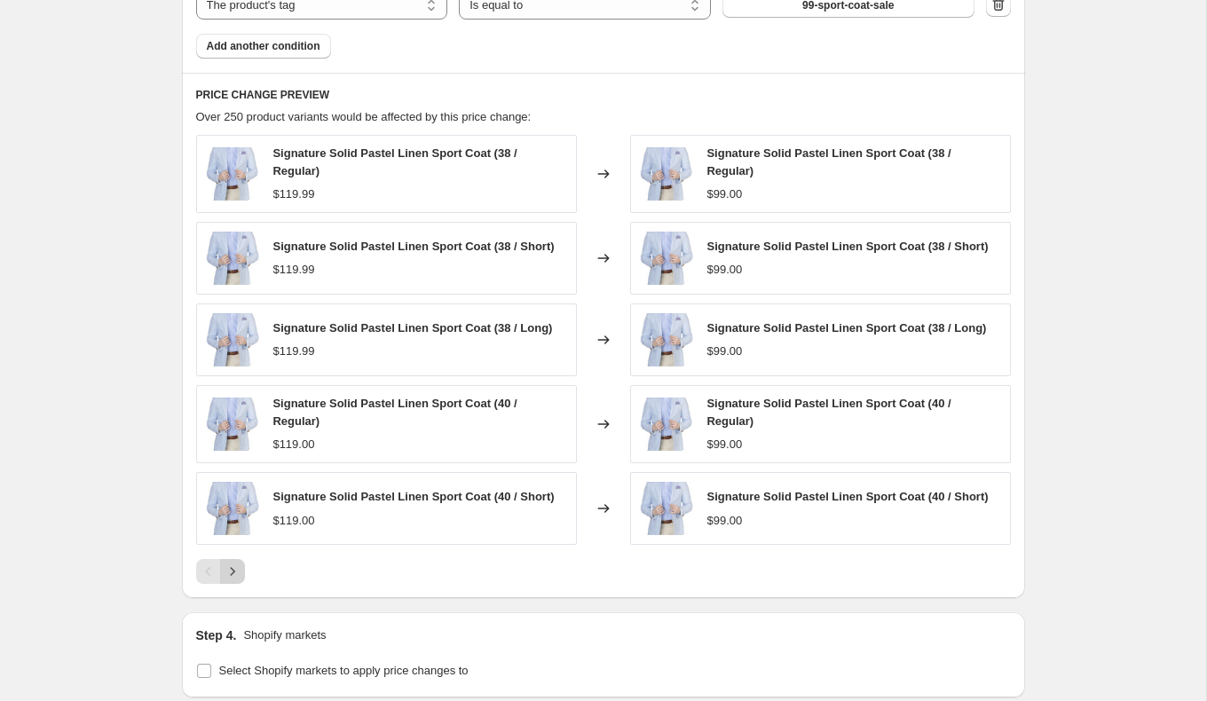
click at [232, 568] on icon "Next" at bounding box center [232, 572] width 4 height 8
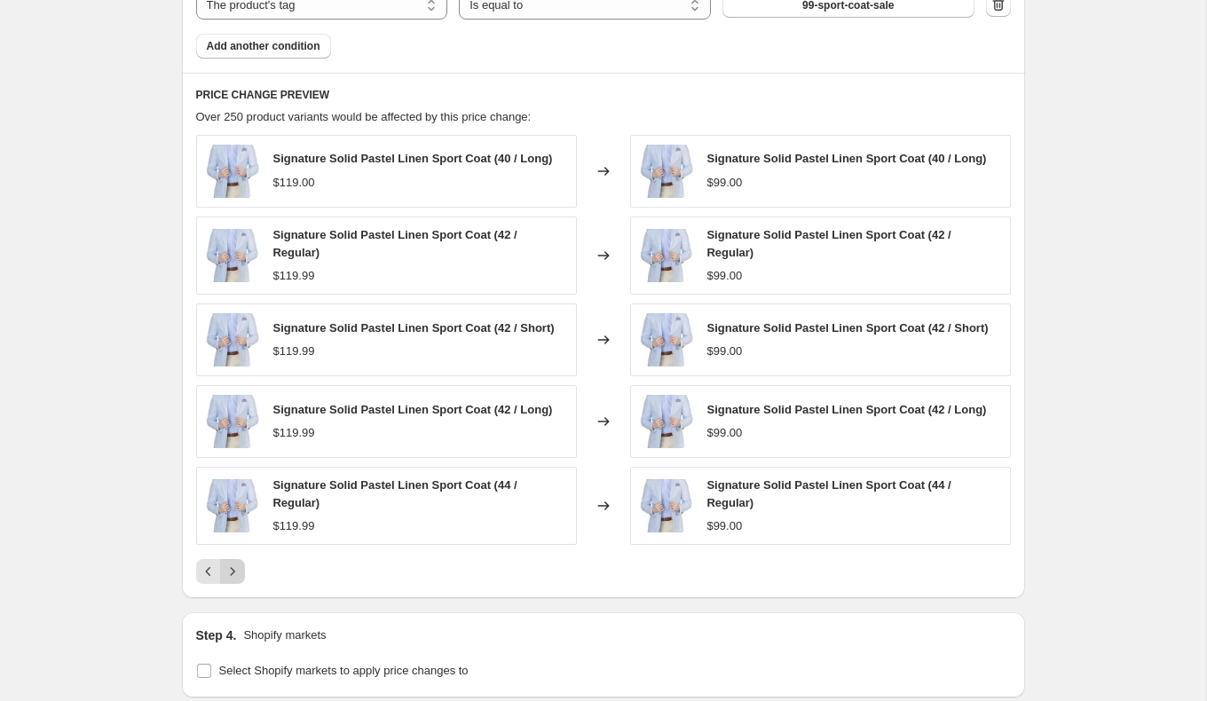
click at [233, 567] on icon "Next" at bounding box center [233, 572] width 18 height 18
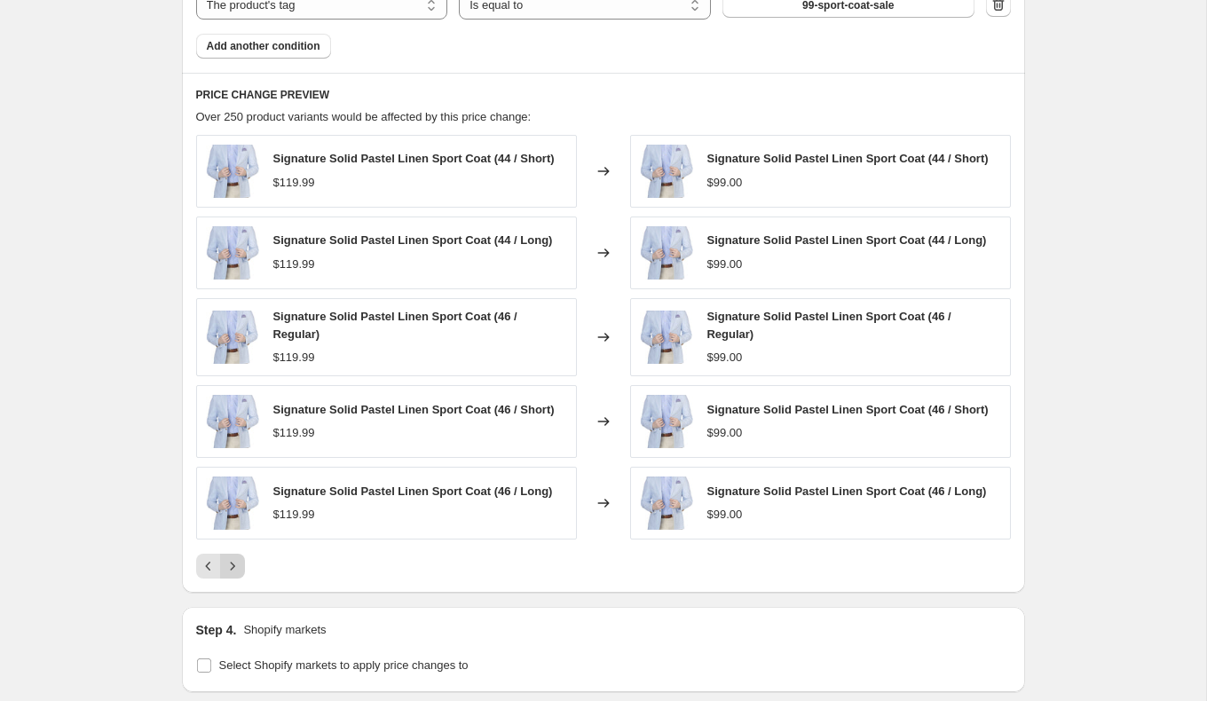
click at [233, 567] on icon "Next" at bounding box center [233, 567] width 18 height 18
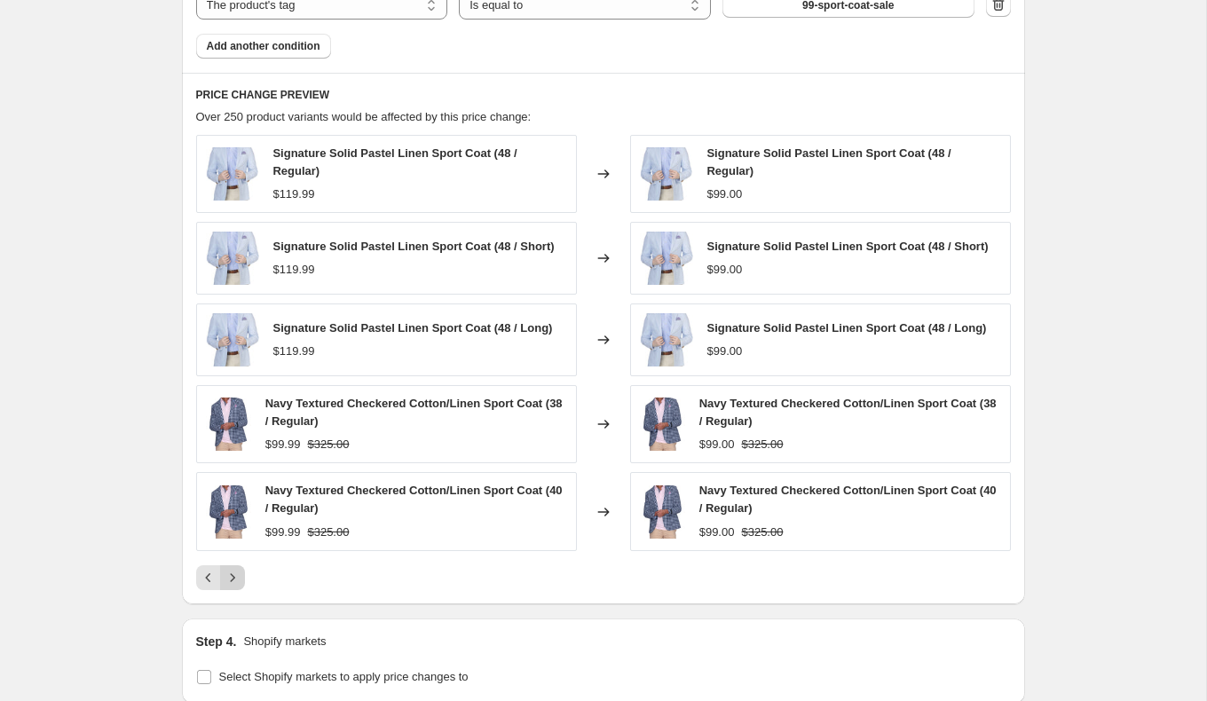
click at [233, 569] on icon "Next" at bounding box center [233, 578] width 18 height 18
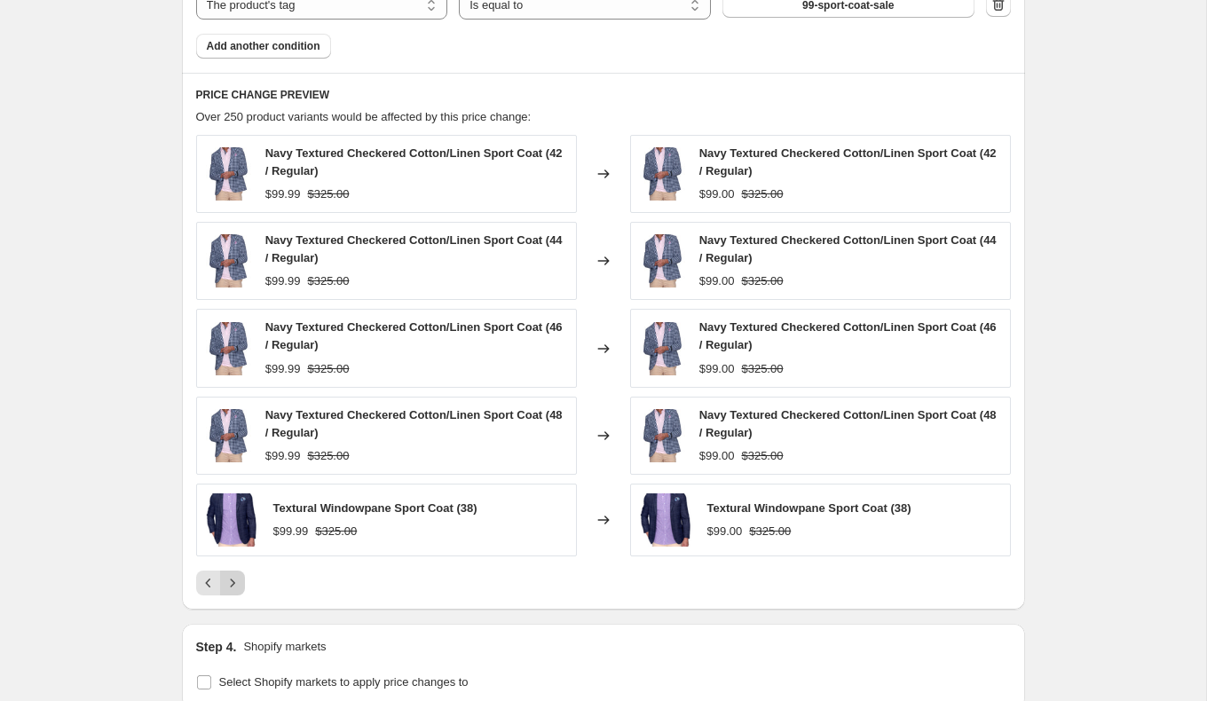
click at [233, 571] on button "Next" at bounding box center [232, 583] width 25 height 25
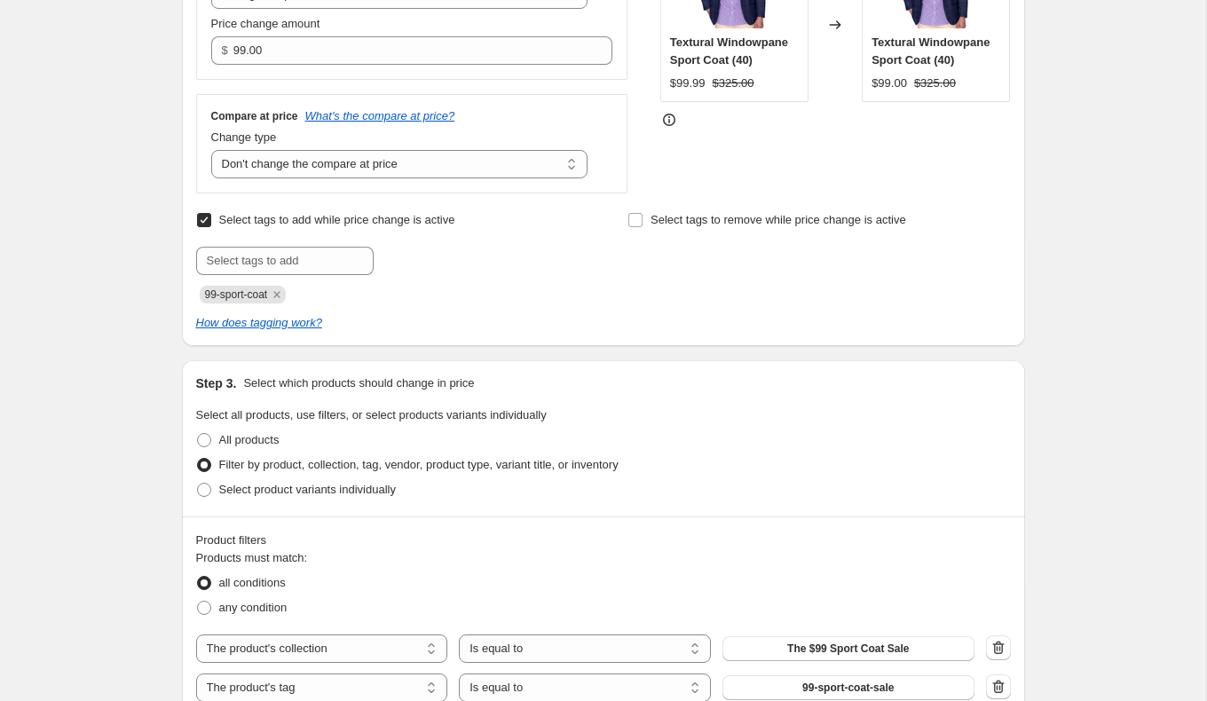
scroll to position [364, 0]
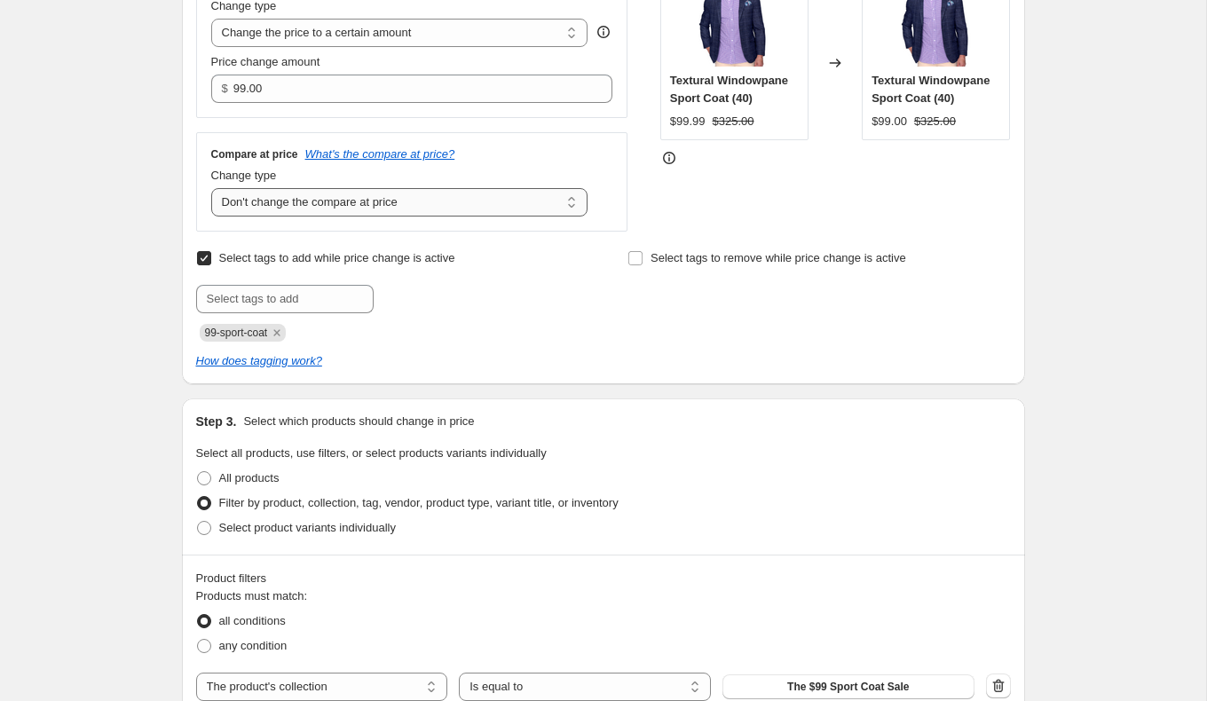
click at [295, 199] on select "Change the compare at price to the current price (sale) Change the compare at p…" at bounding box center [399, 202] width 377 height 28
select select "to"
click at [211, 188] on select "Change the compare at price to the current price (sale) Change the compare at p…" at bounding box center [399, 202] width 377 height 28
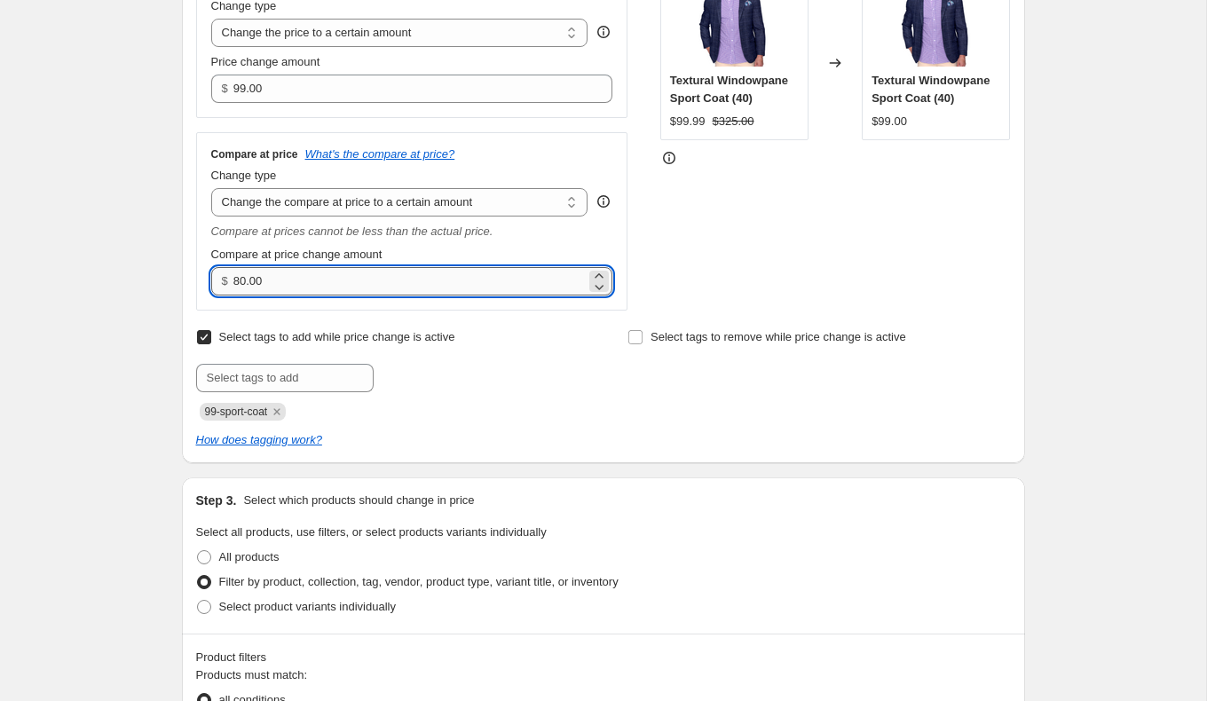
click at [288, 271] on input "80.00" at bounding box center [409, 281] width 352 height 28
type input "325.00"
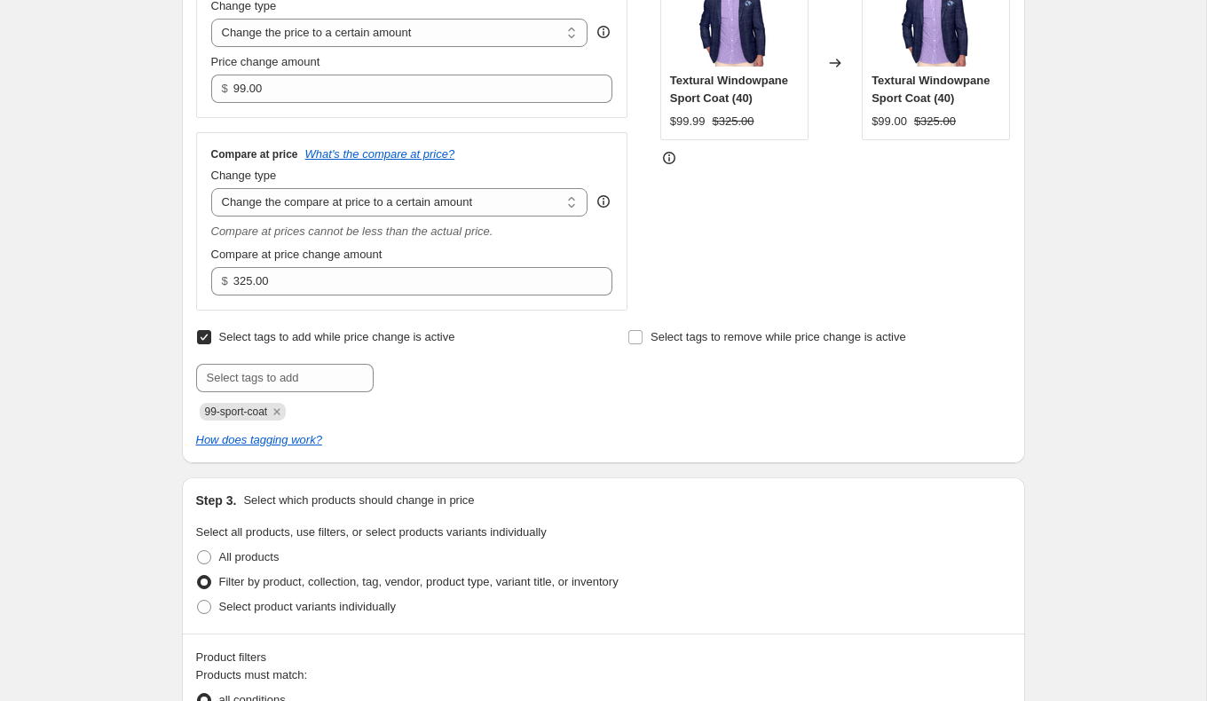
click at [711, 247] on div "STOREFRONT EXAMPLE Textural Windowpane Sport Coat (40) $99.99 $325.00 Changed t…" at bounding box center [835, 137] width 351 height 348
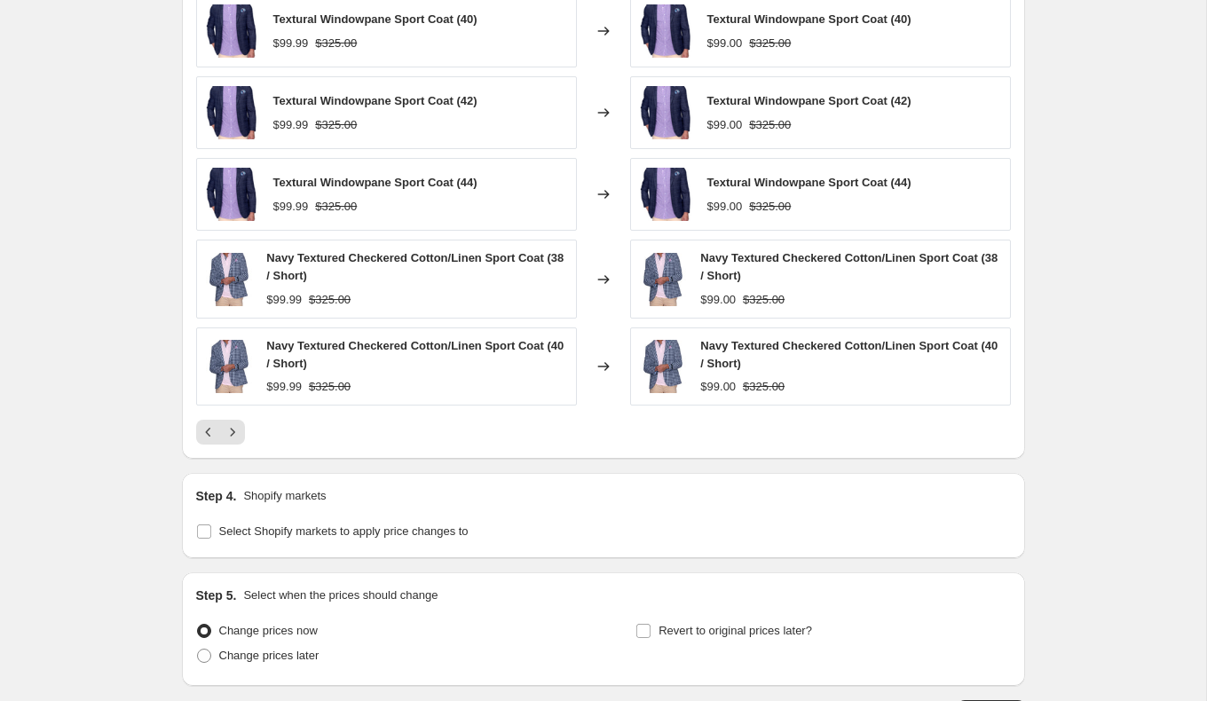
scroll to position [1427, 0]
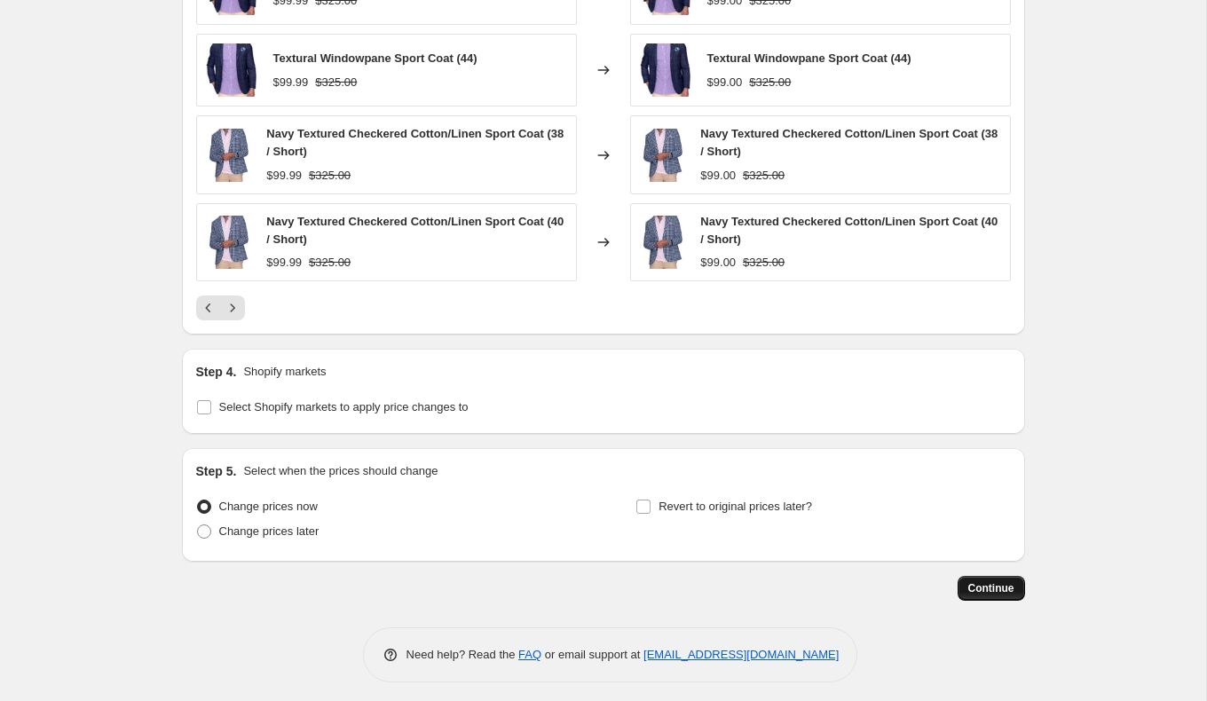
click at [977, 584] on span "Continue" at bounding box center [992, 588] width 46 height 14
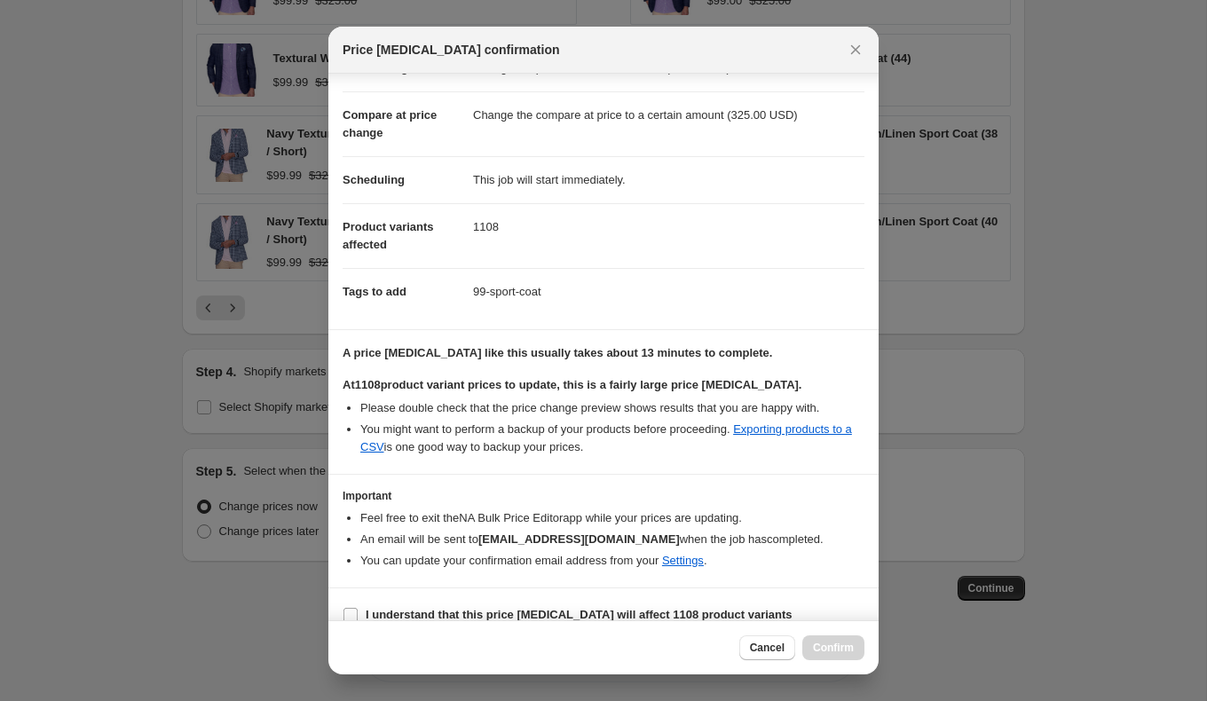
scroll to position [77, 0]
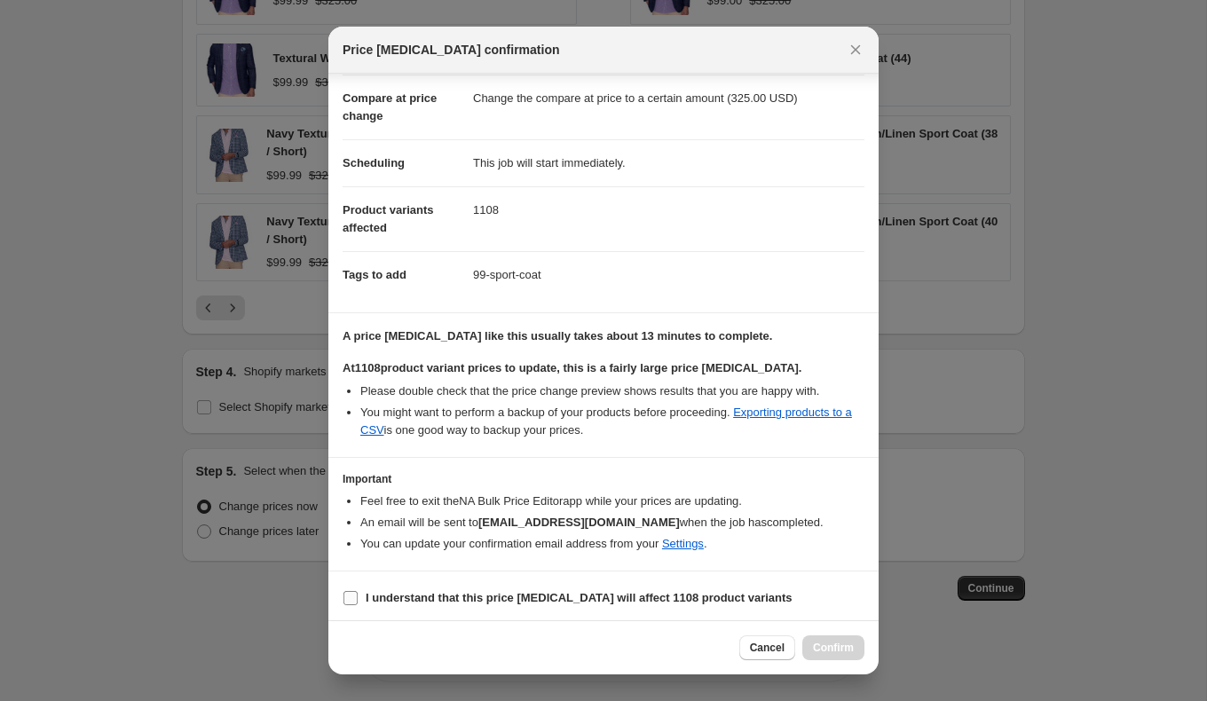
click at [360, 597] on label "I understand that this price [MEDICAL_DATA] will affect 1108 product variants" at bounding box center [568, 598] width 450 height 25
click at [358, 597] on input "I understand that this price [MEDICAL_DATA] will affect 1108 product variants" at bounding box center [351, 598] width 14 height 14
checkbox input "true"
click at [833, 652] on span "Confirm" at bounding box center [833, 648] width 41 height 14
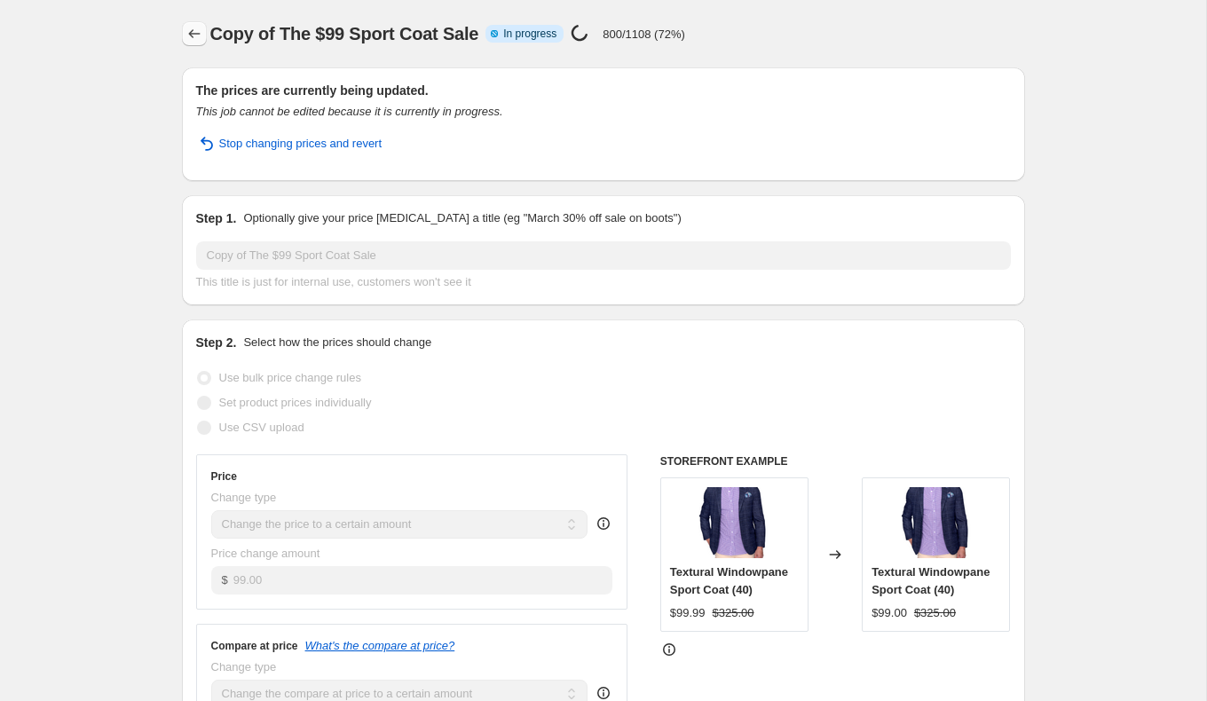
select select "to"
select select "collection"
select select "tag"
